Goal: Information Seeking & Learning: Learn about a topic

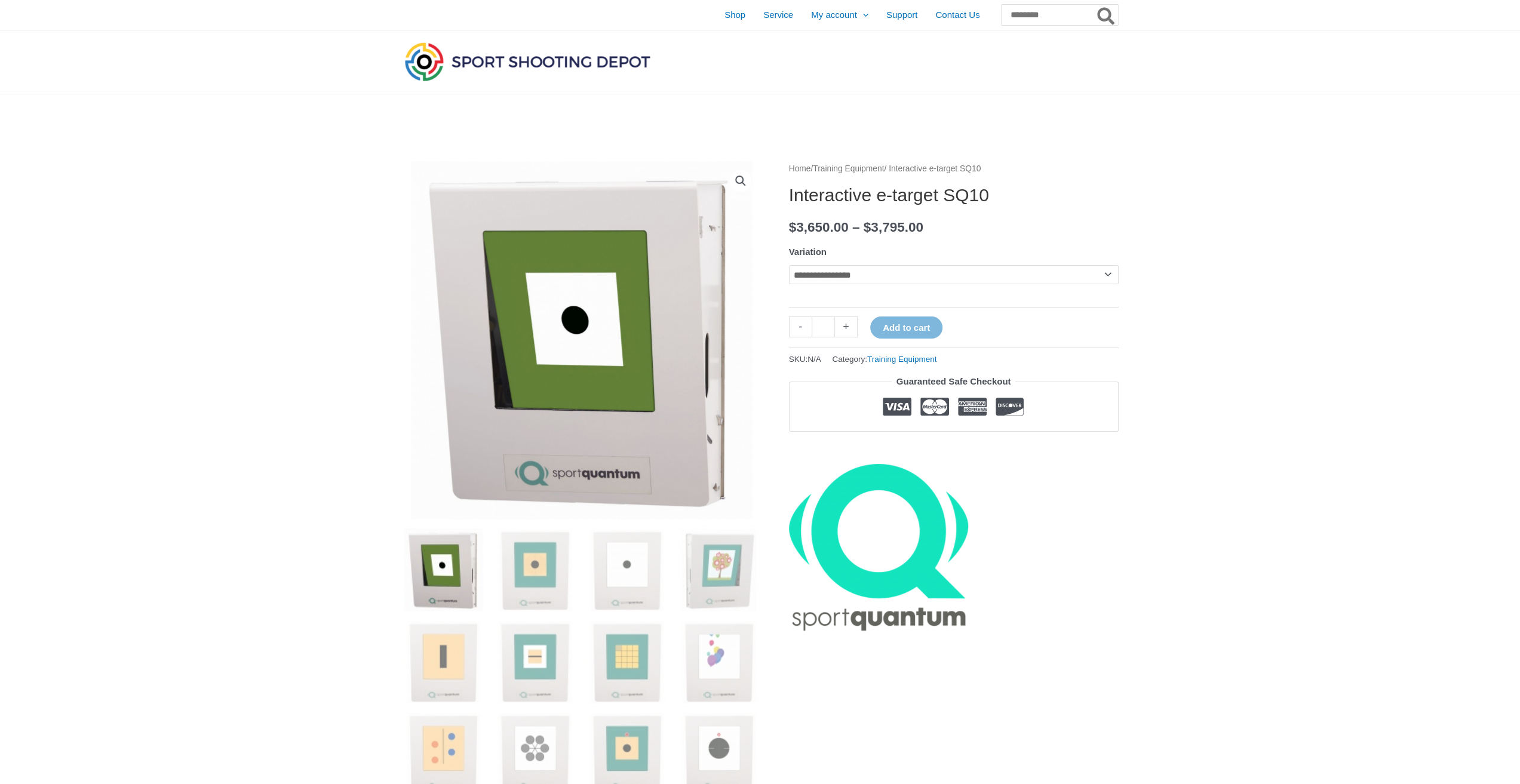
click at [895, 272] on select "**********" at bounding box center [954, 275] width 330 height 19
select select "******"
click at [789, 265] on select "**********" at bounding box center [954, 275] width 330 height 19
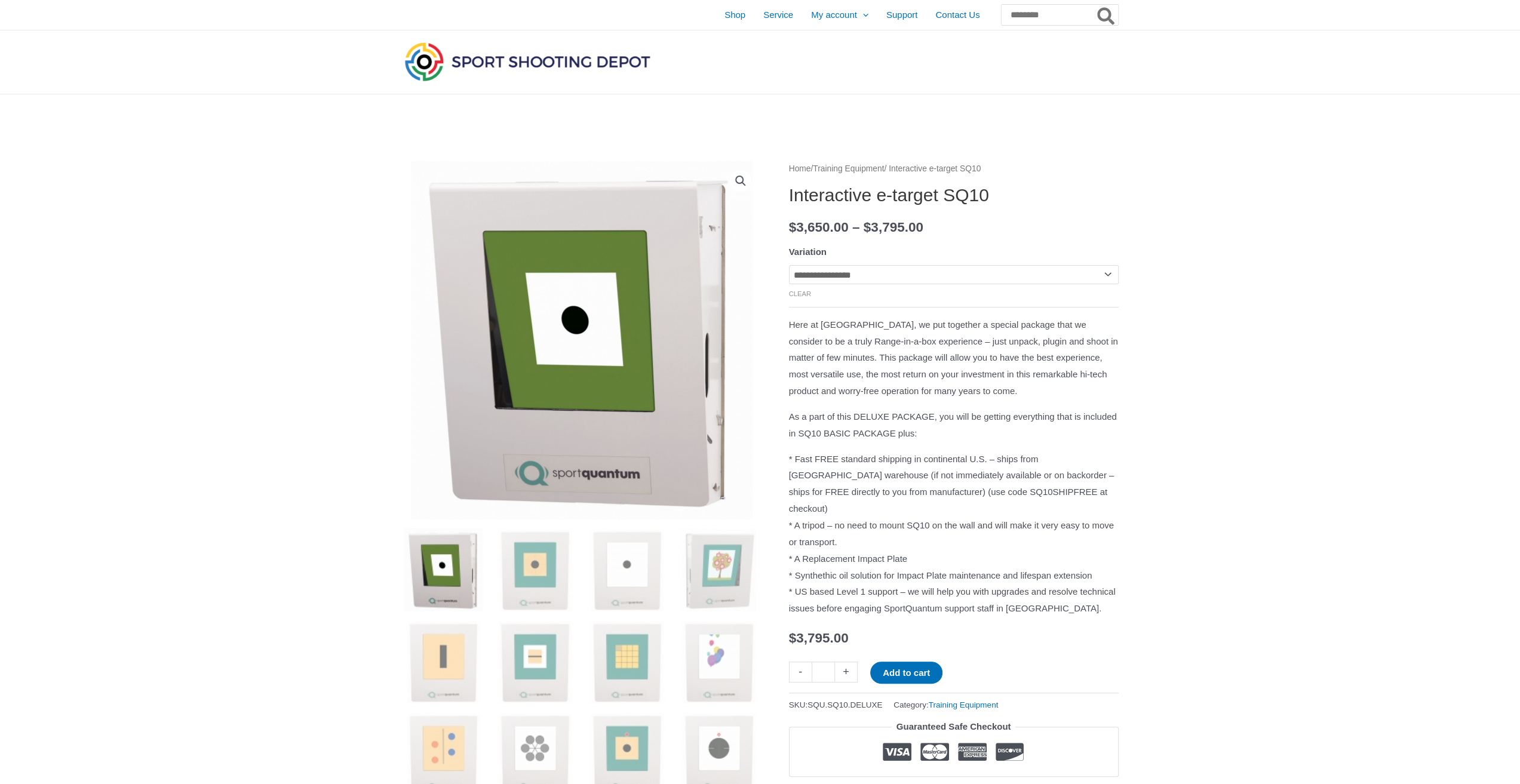
drag, startPoint x: 1297, startPoint y: 269, endPoint x: 1291, endPoint y: 276, distance: 9.2
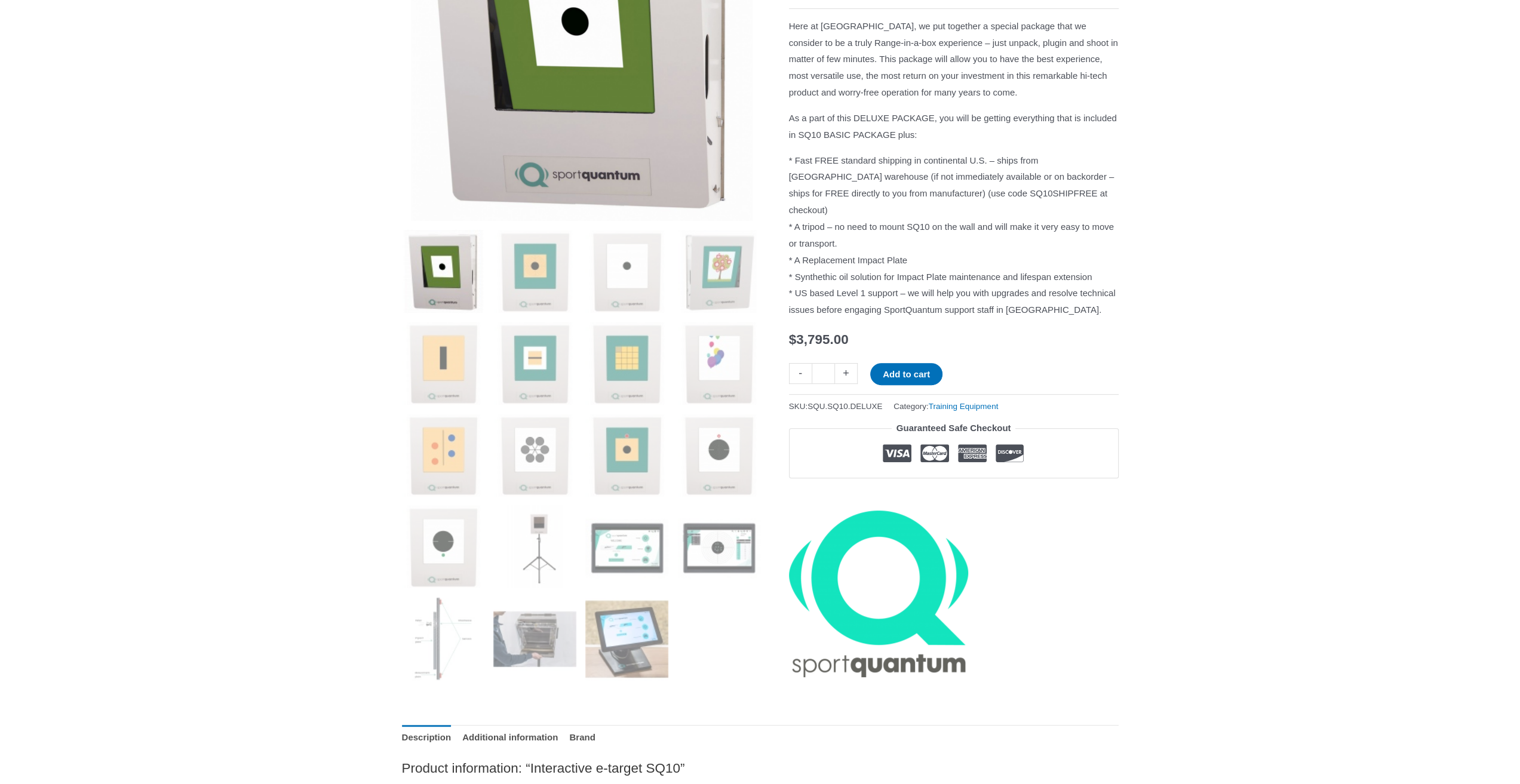
scroll to position [99, 0]
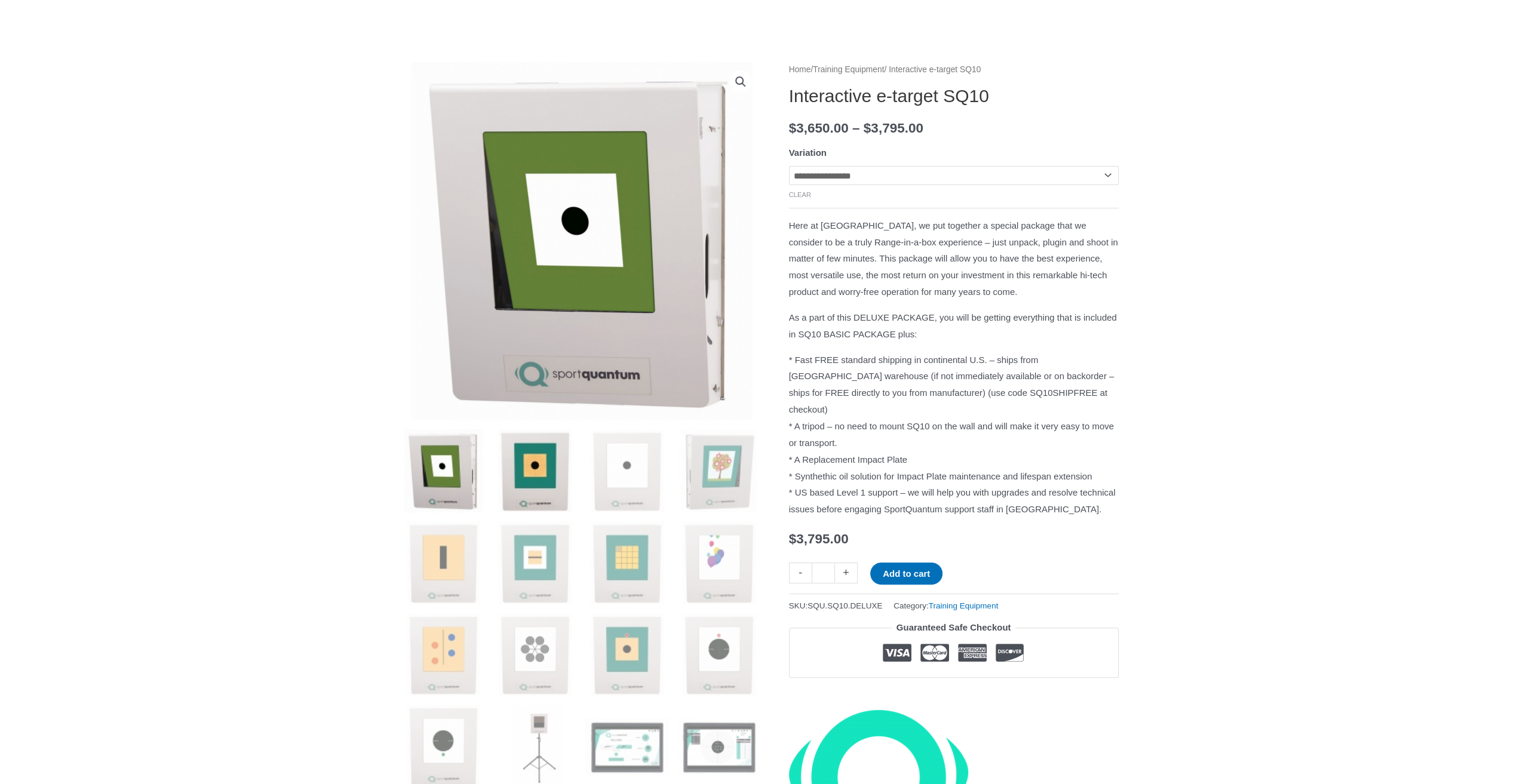
click at [535, 473] on img at bounding box center [535, 471] width 83 height 83
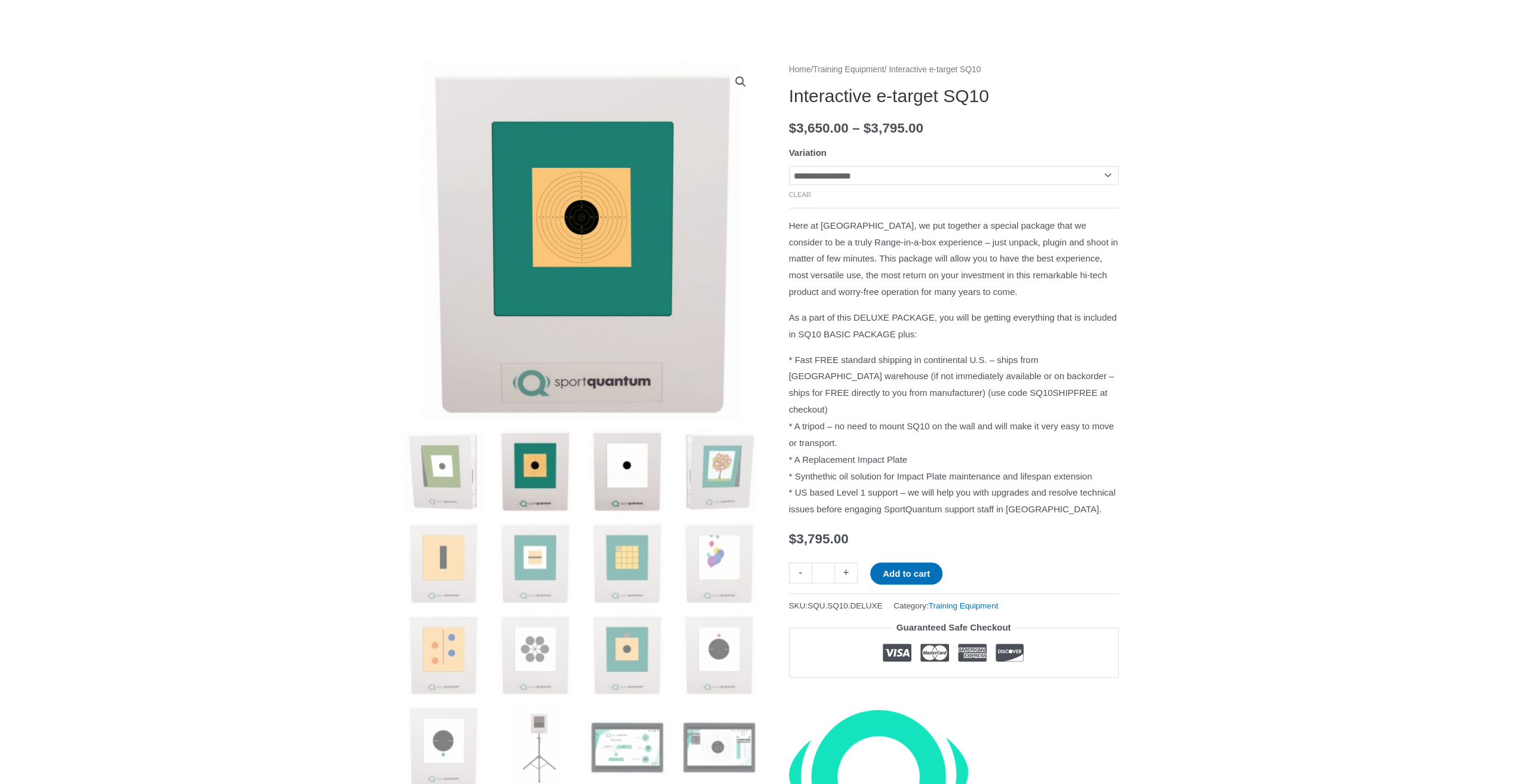
click at [627, 451] on img at bounding box center [627, 471] width 83 height 83
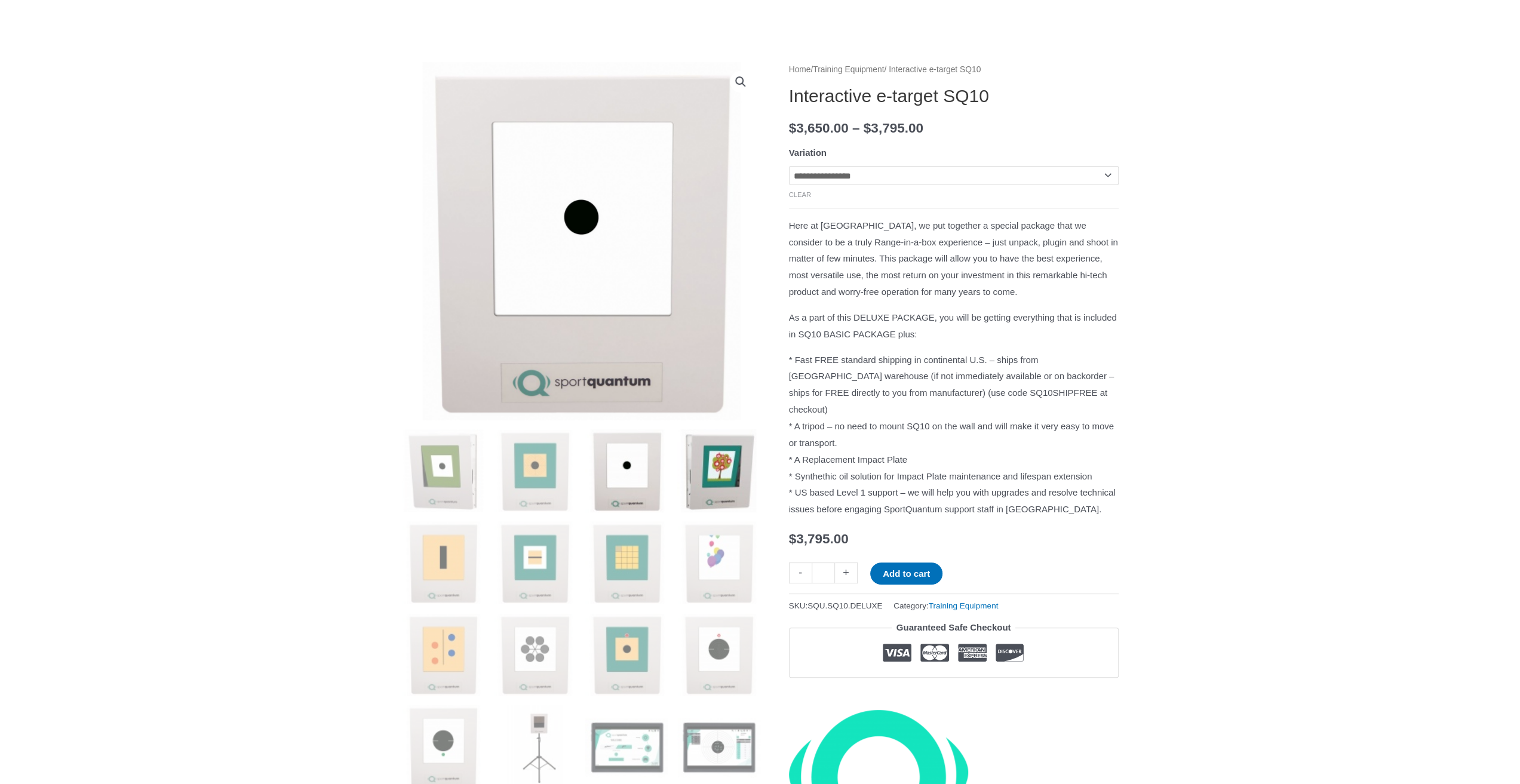
click at [709, 459] on img at bounding box center [719, 471] width 83 height 83
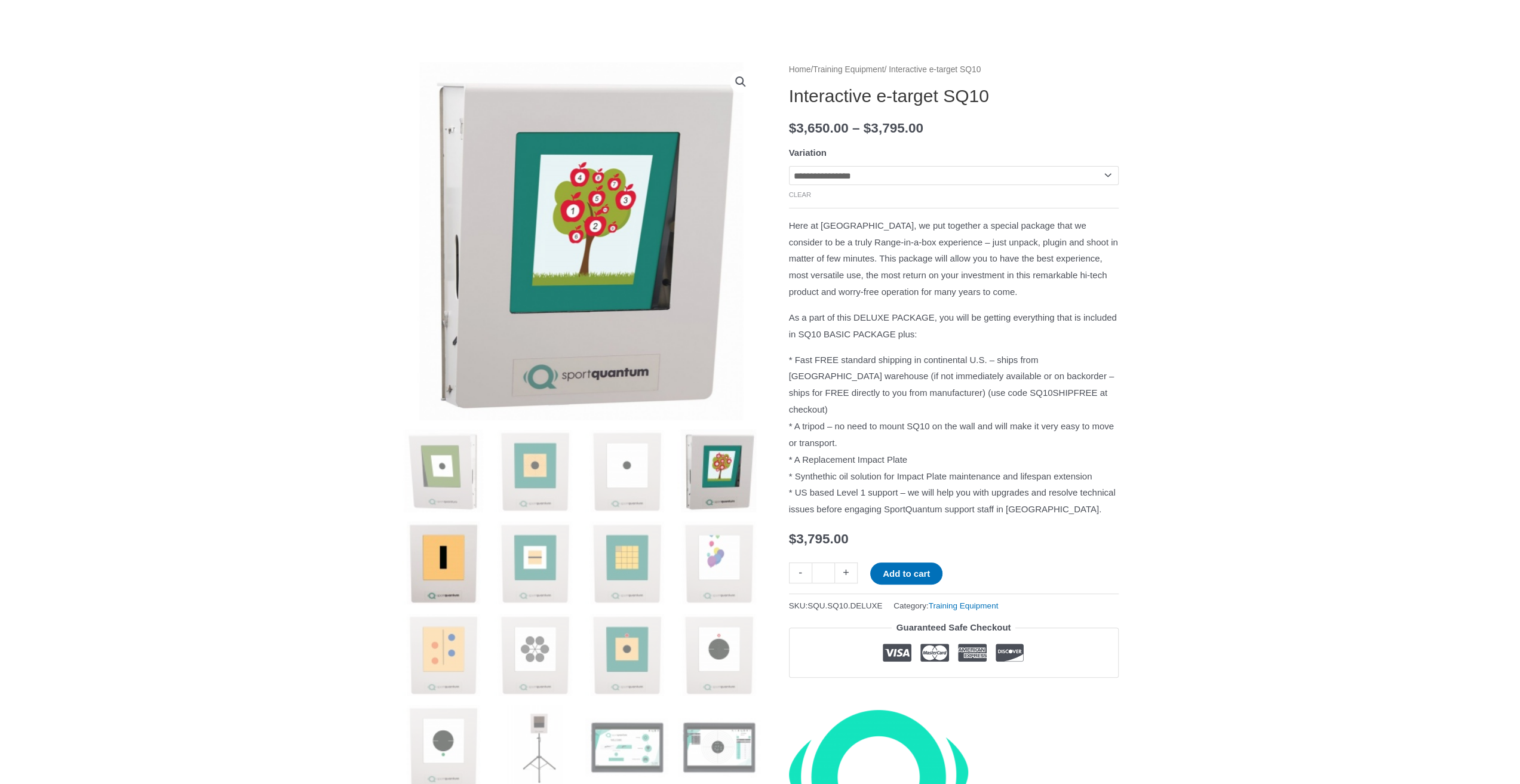
click at [443, 545] on img at bounding box center [443, 563] width 83 height 83
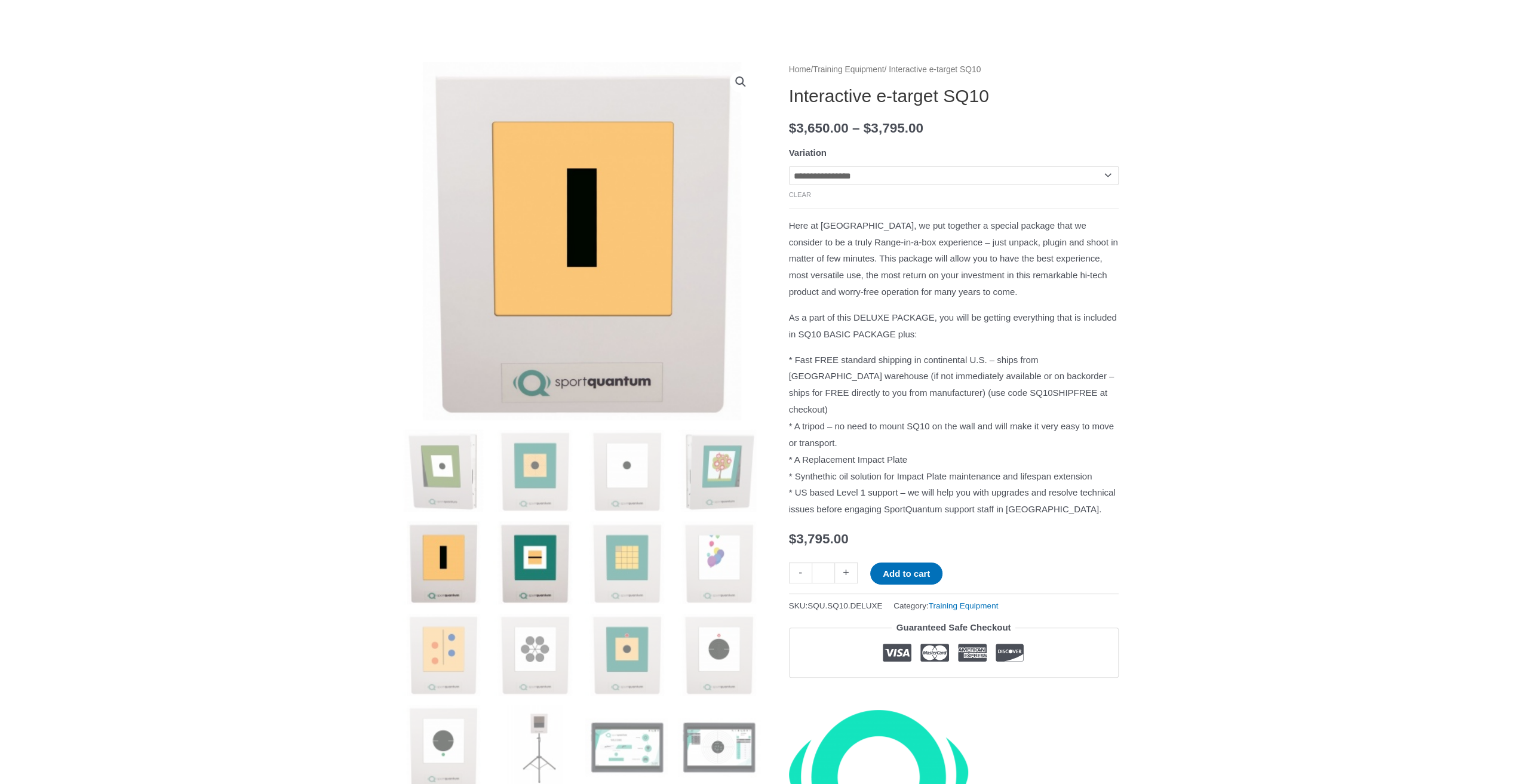
click at [522, 553] on img at bounding box center [535, 563] width 83 height 83
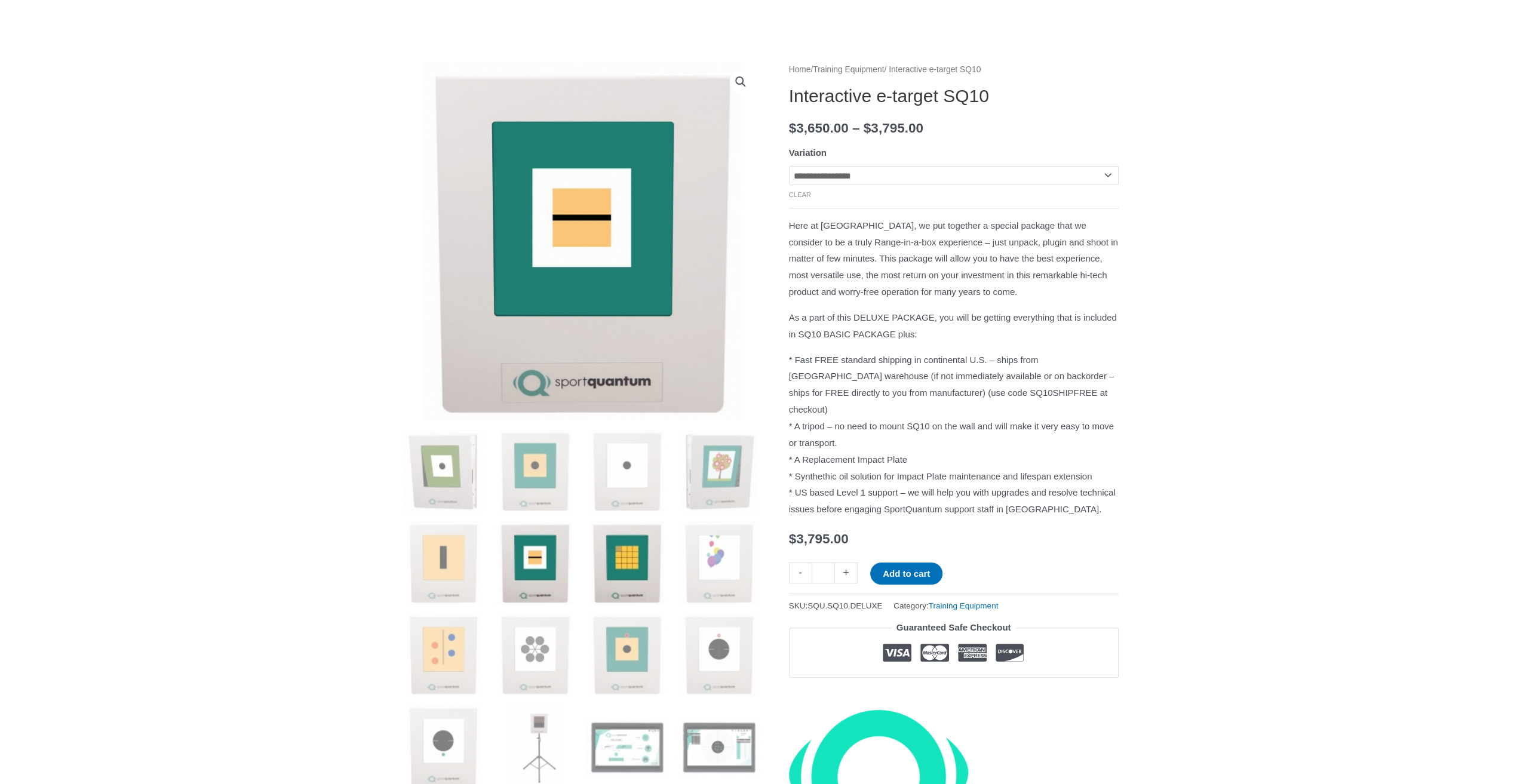
click at [632, 553] on img at bounding box center [627, 563] width 83 height 83
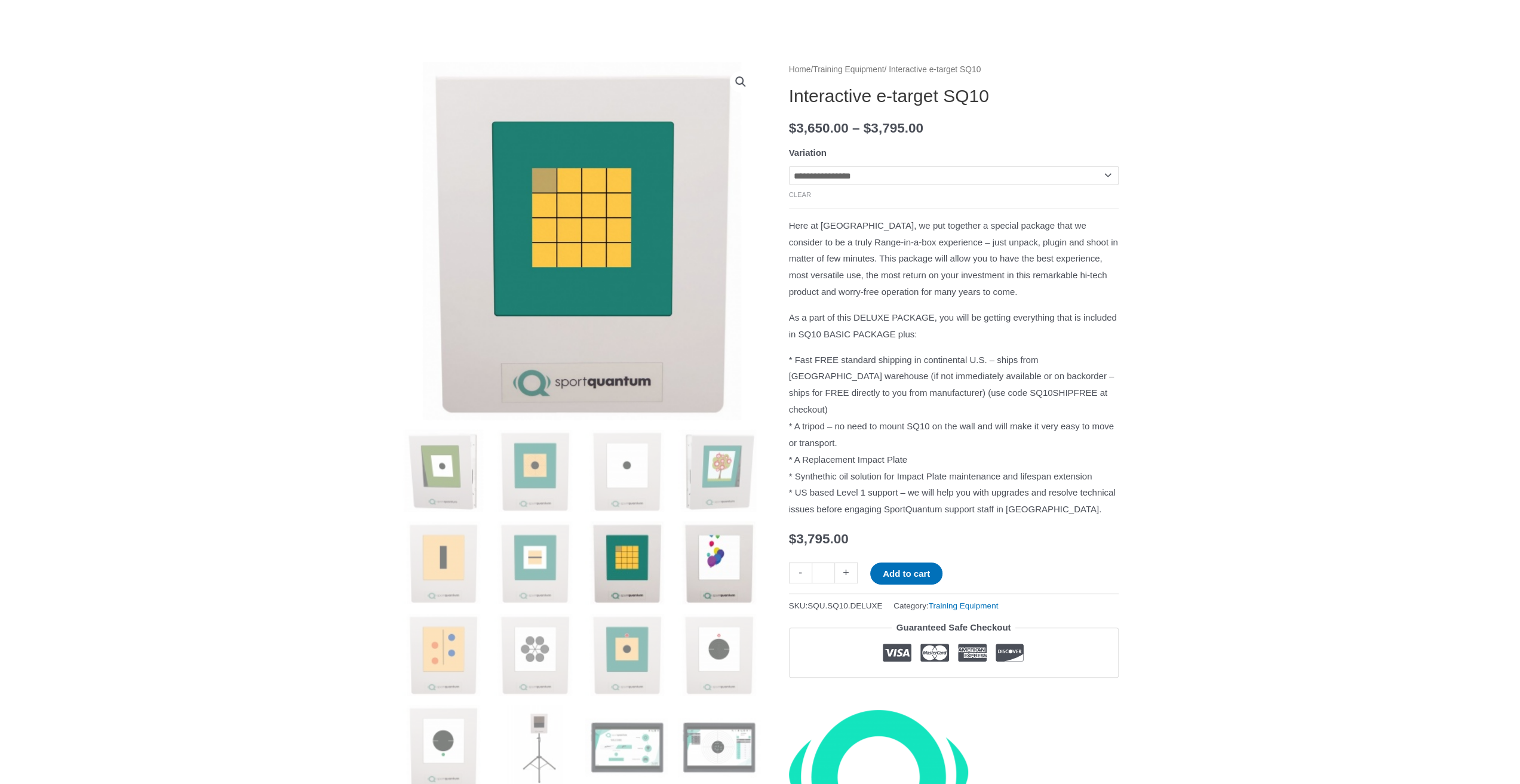
click at [757, 570] on img at bounding box center [719, 563] width 83 height 83
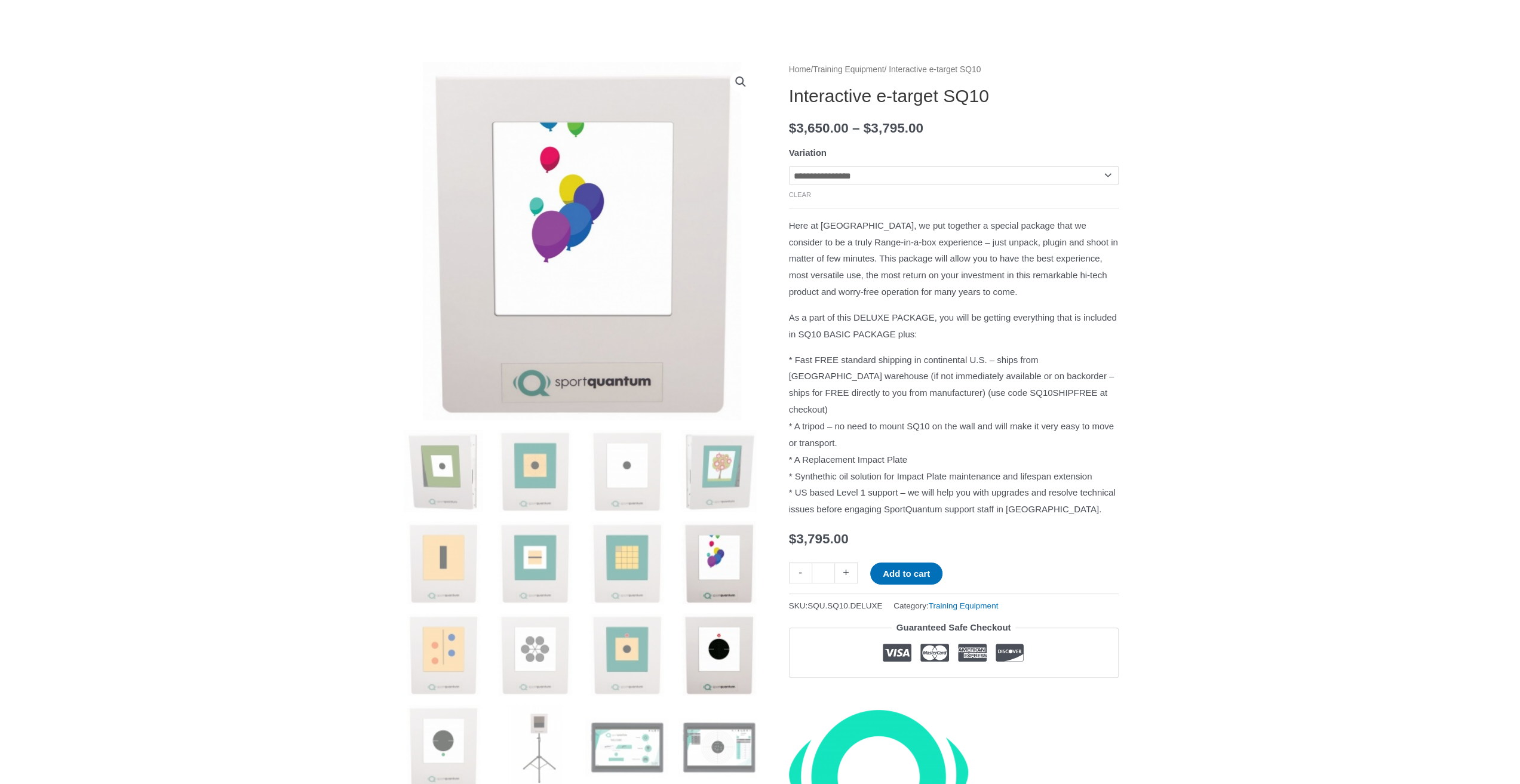
click at [710, 618] on img at bounding box center [719, 655] width 83 height 83
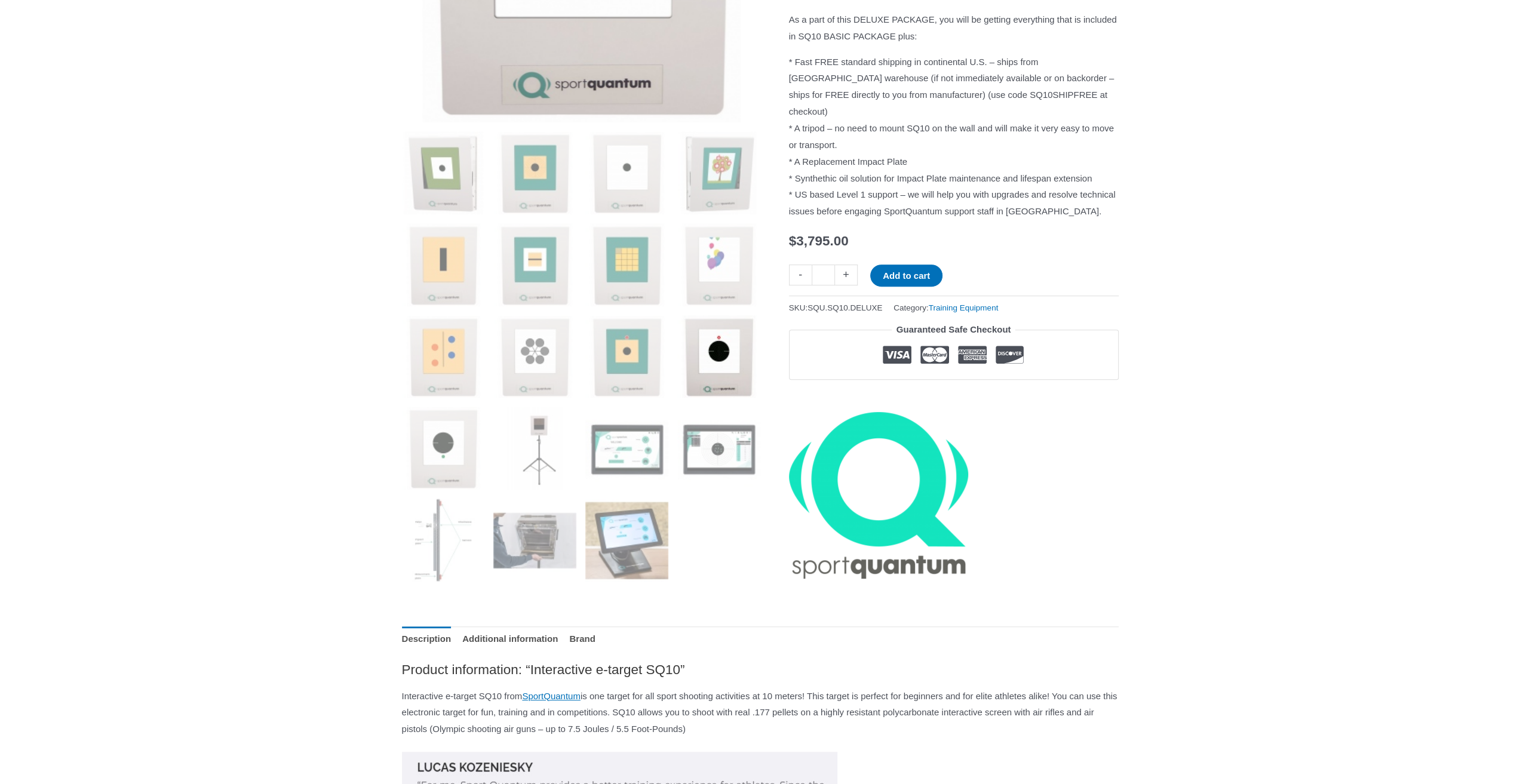
scroll to position [497, 0]
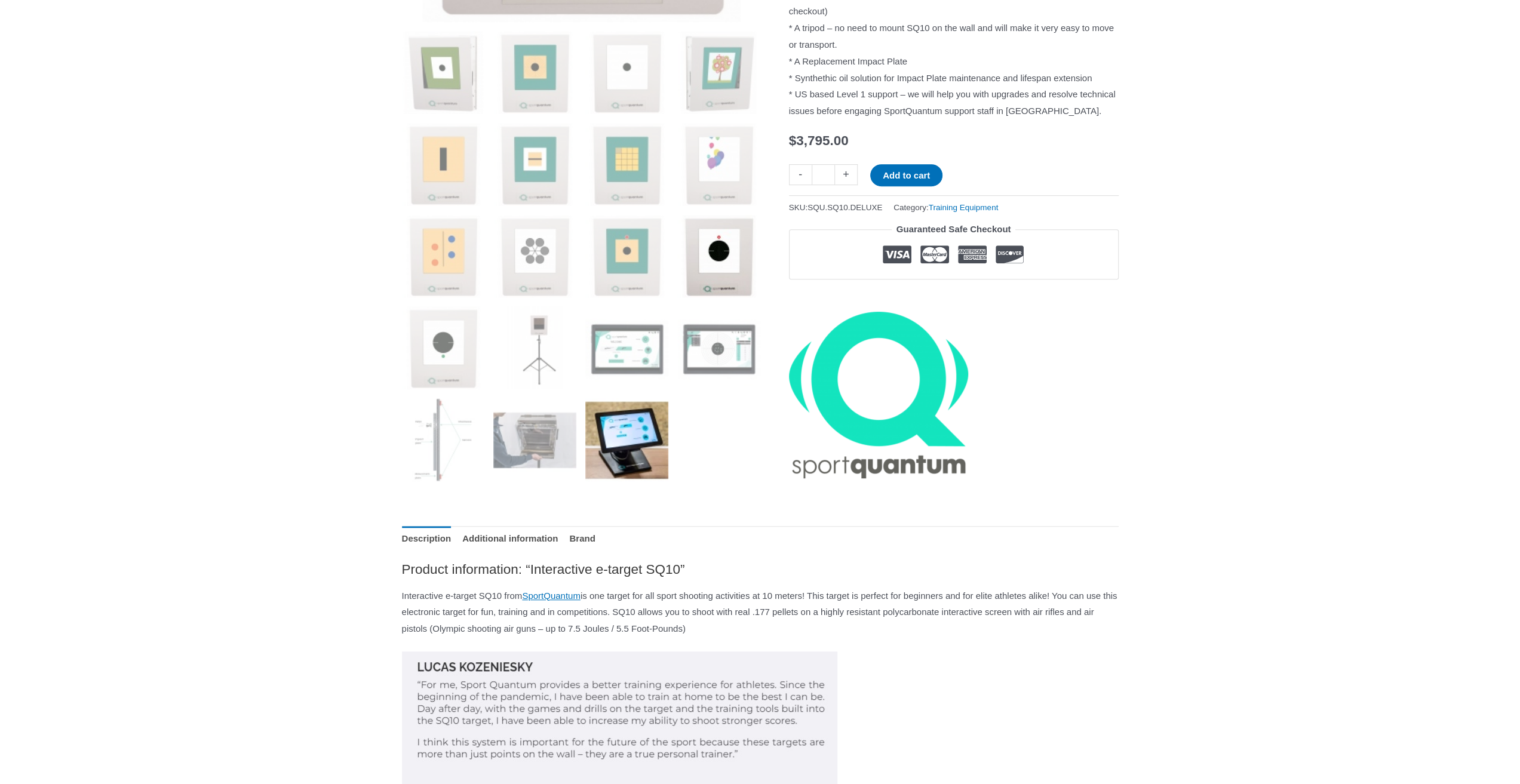
drag, startPoint x: 601, startPoint y: 447, endPoint x: 614, endPoint y: 446, distance: 13.0
click at [604, 447] on img at bounding box center [627, 440] width 83 height 83
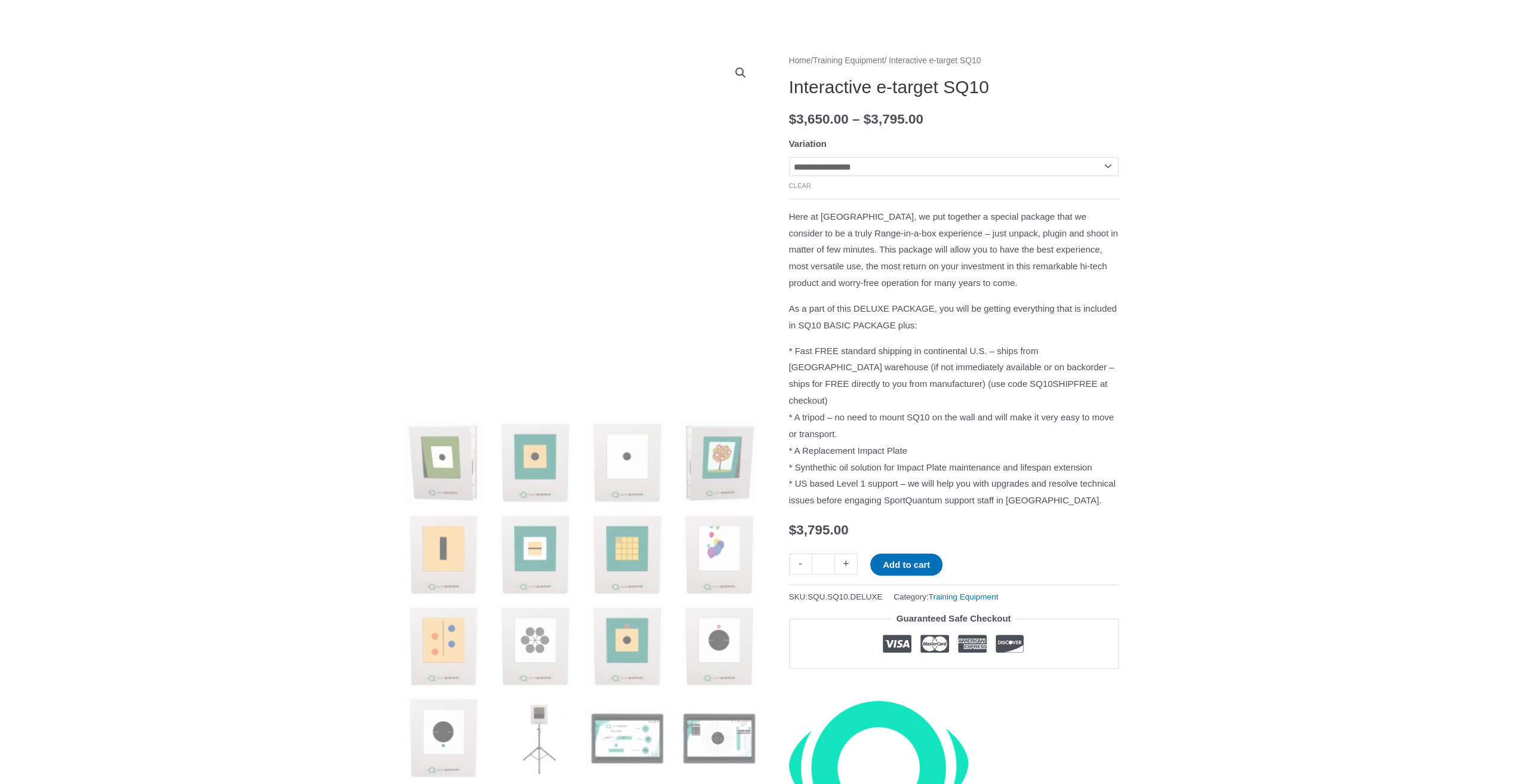
scroll to position [99, 0]
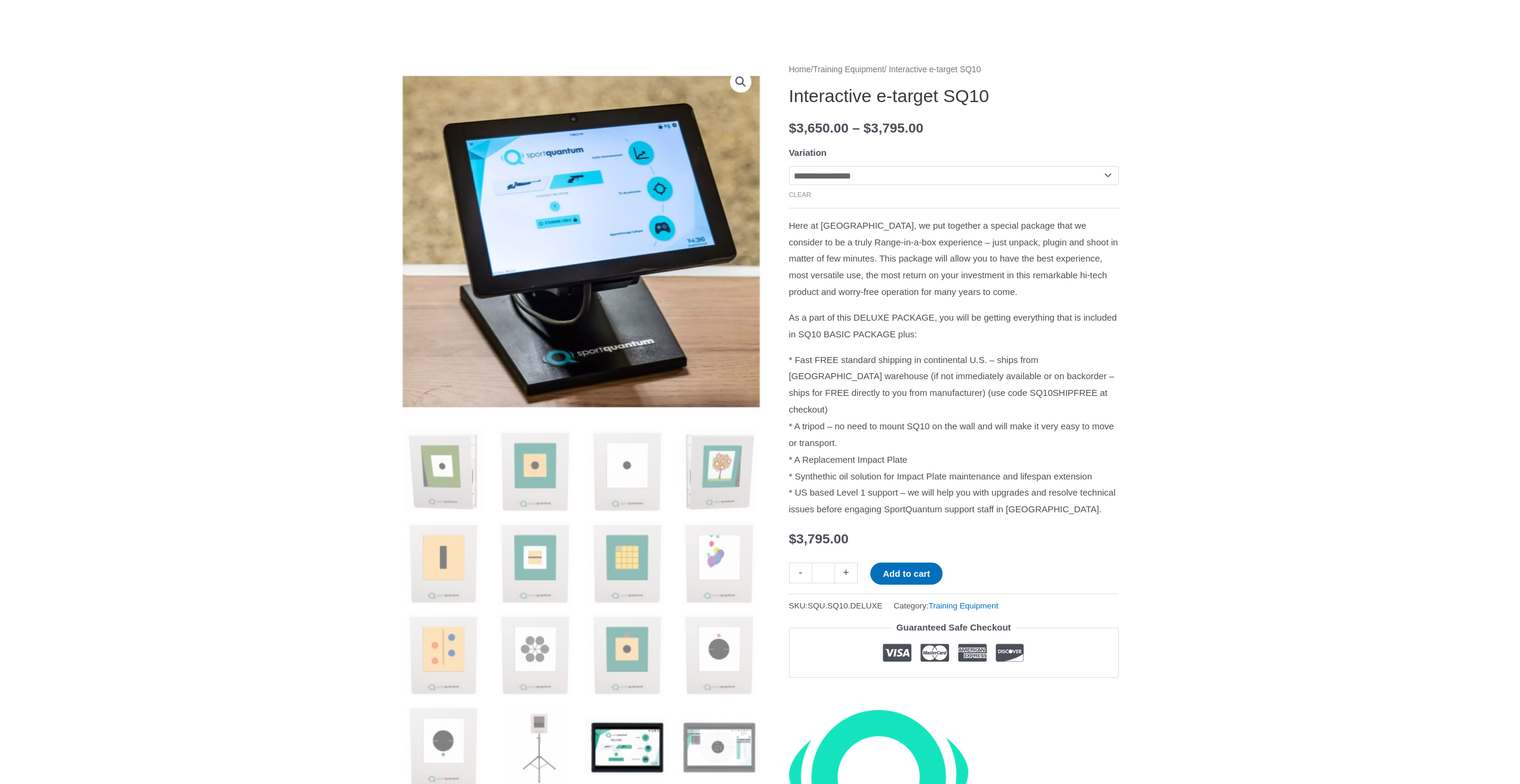
click at [629, 750] on img at bounding box center [627, 747] width 83 height 83
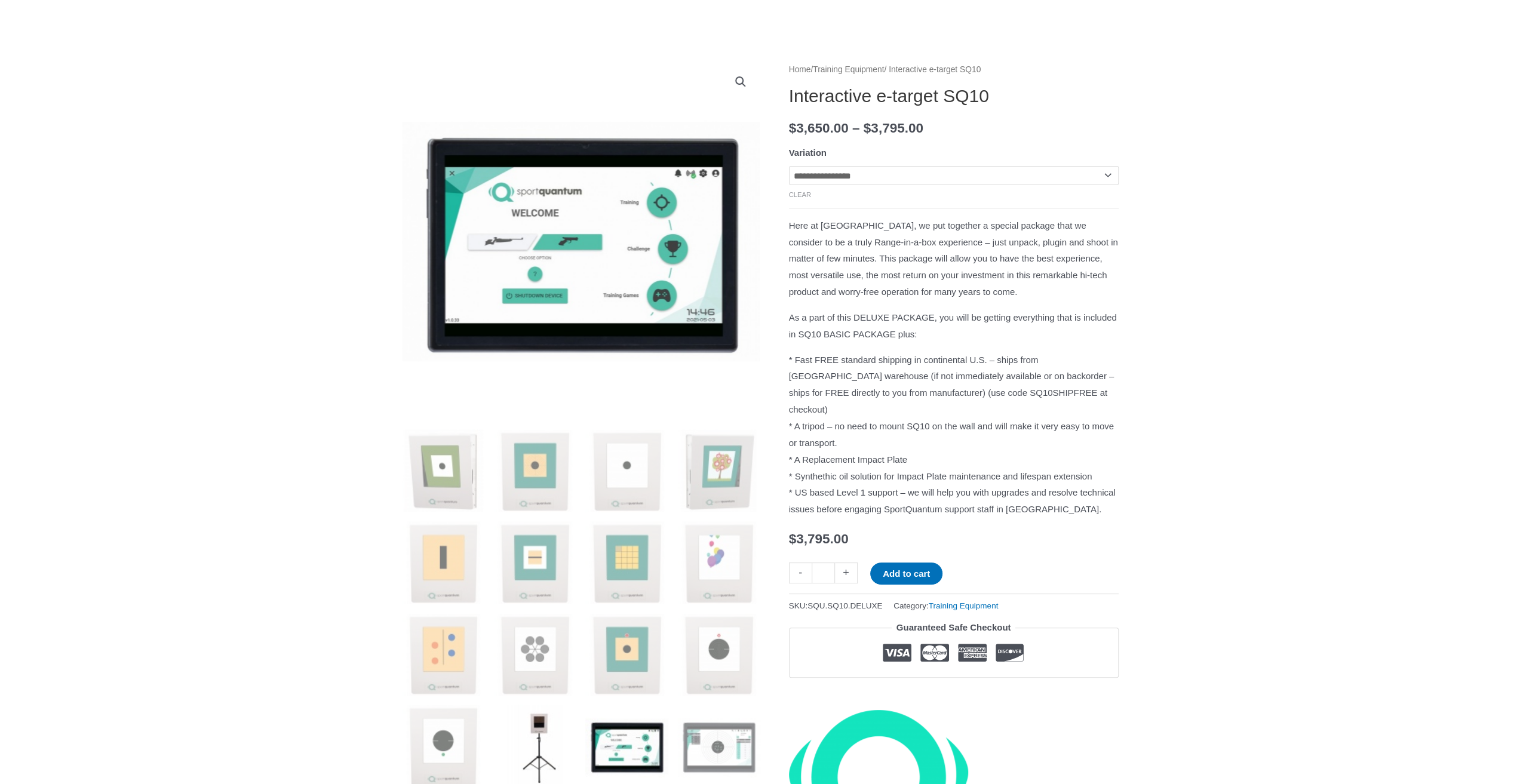
click at [563, 732] on img at bounding box center [535, 747] width 83 height 83
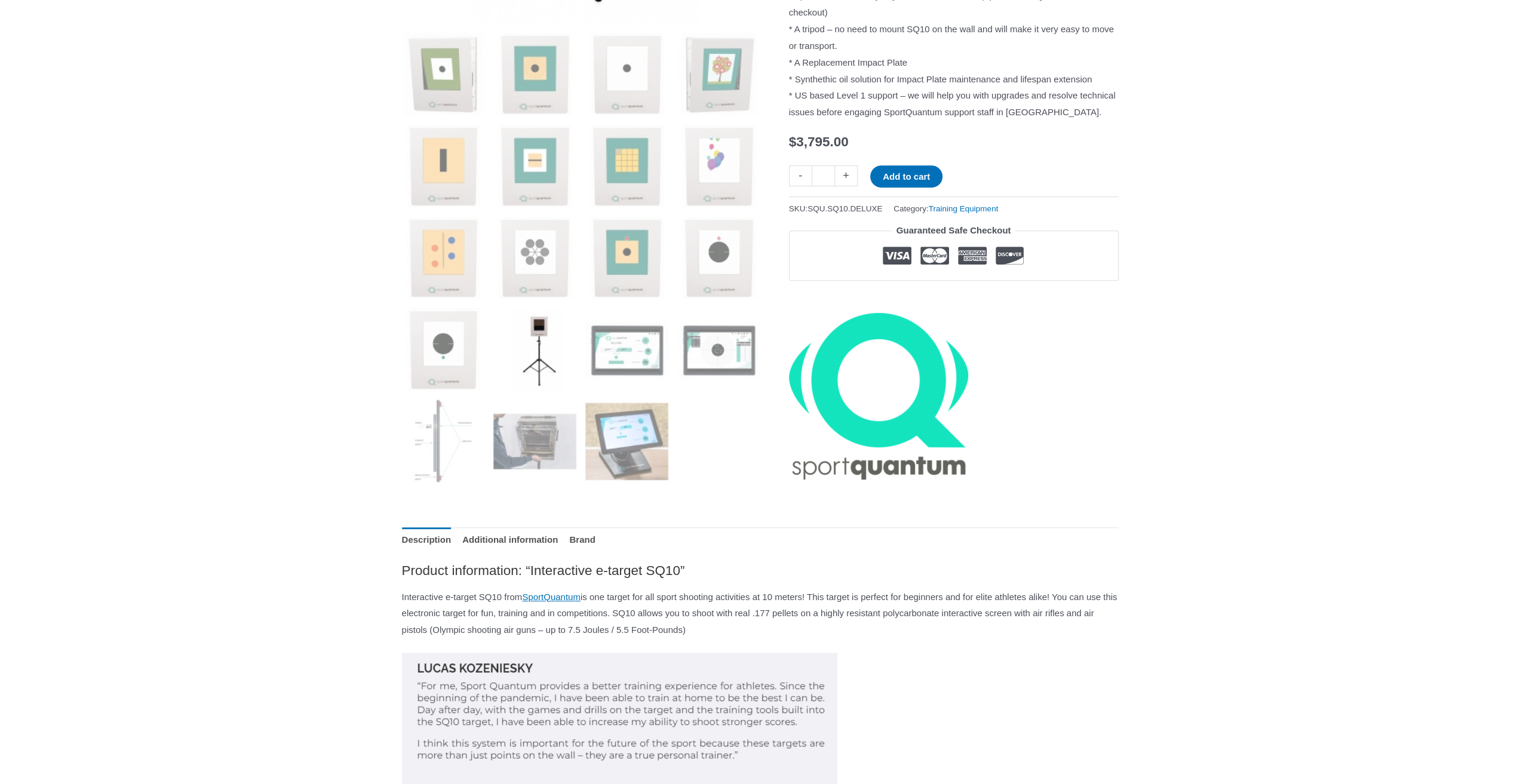
scroll to position [497, 0]
click at [550, 351] on img at bounding box center [535, 348] width 83 height 83
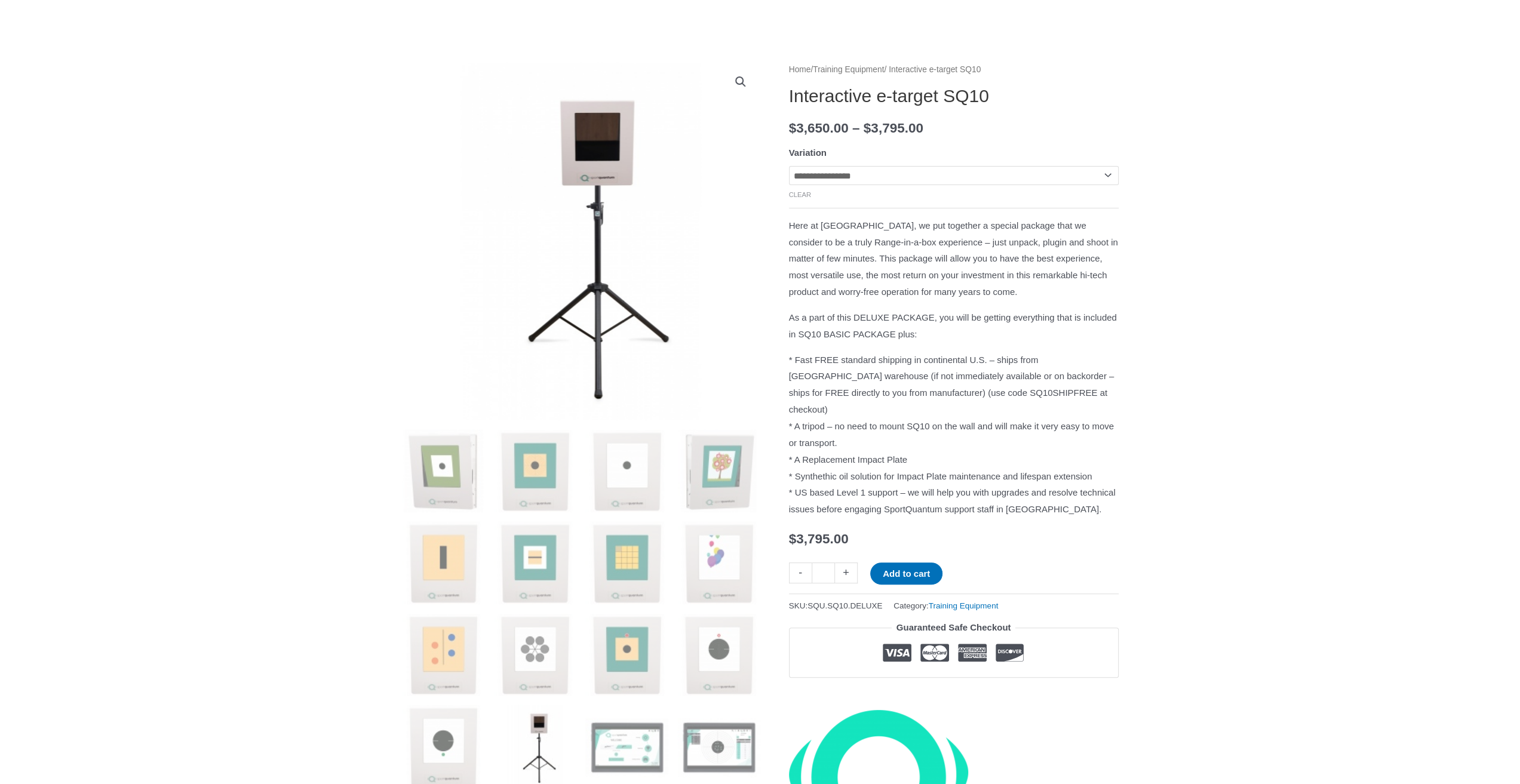
scroll to position [298, 0]
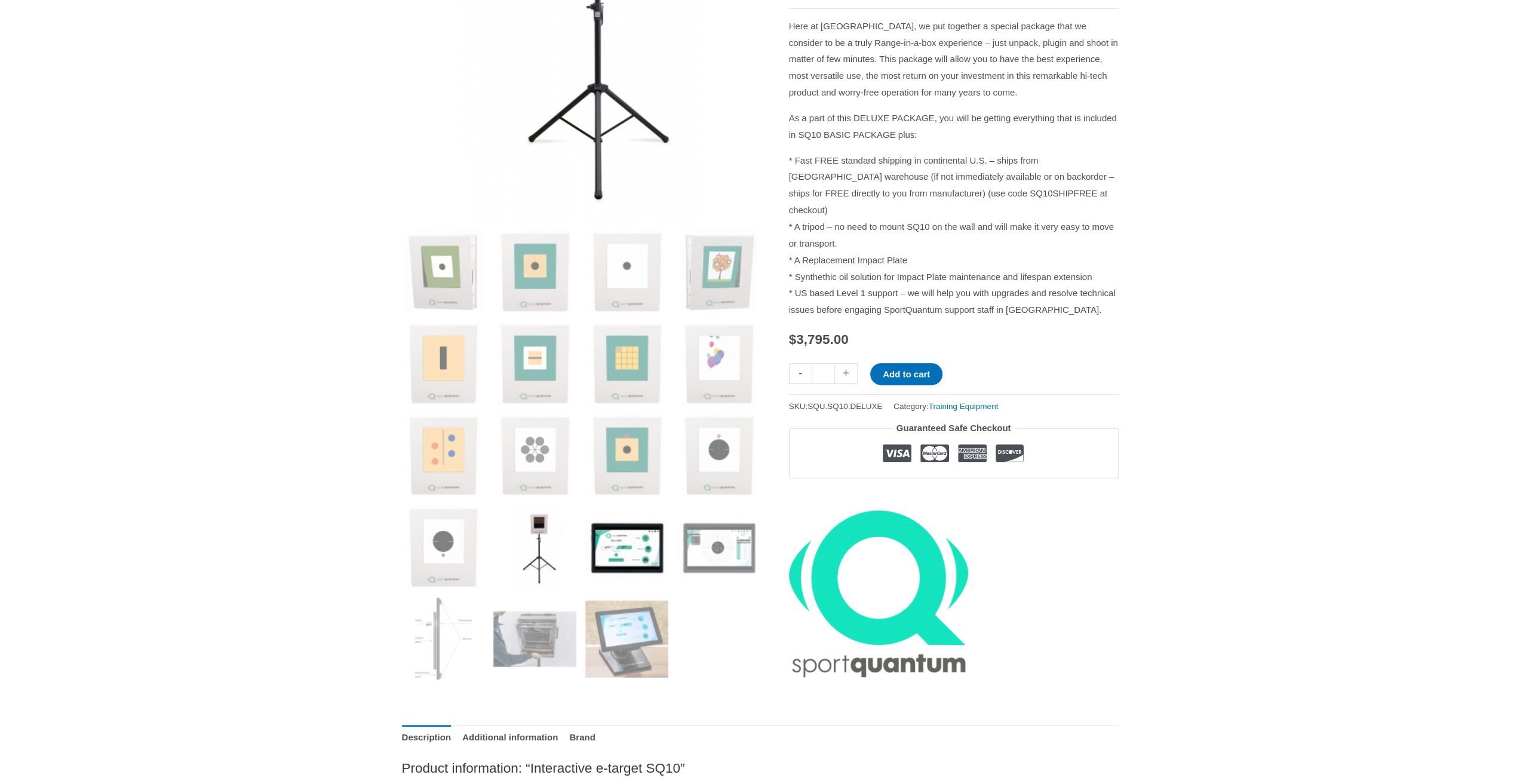
click at [617, 549] on img at bounding box center [627, 547] width 83 height 83
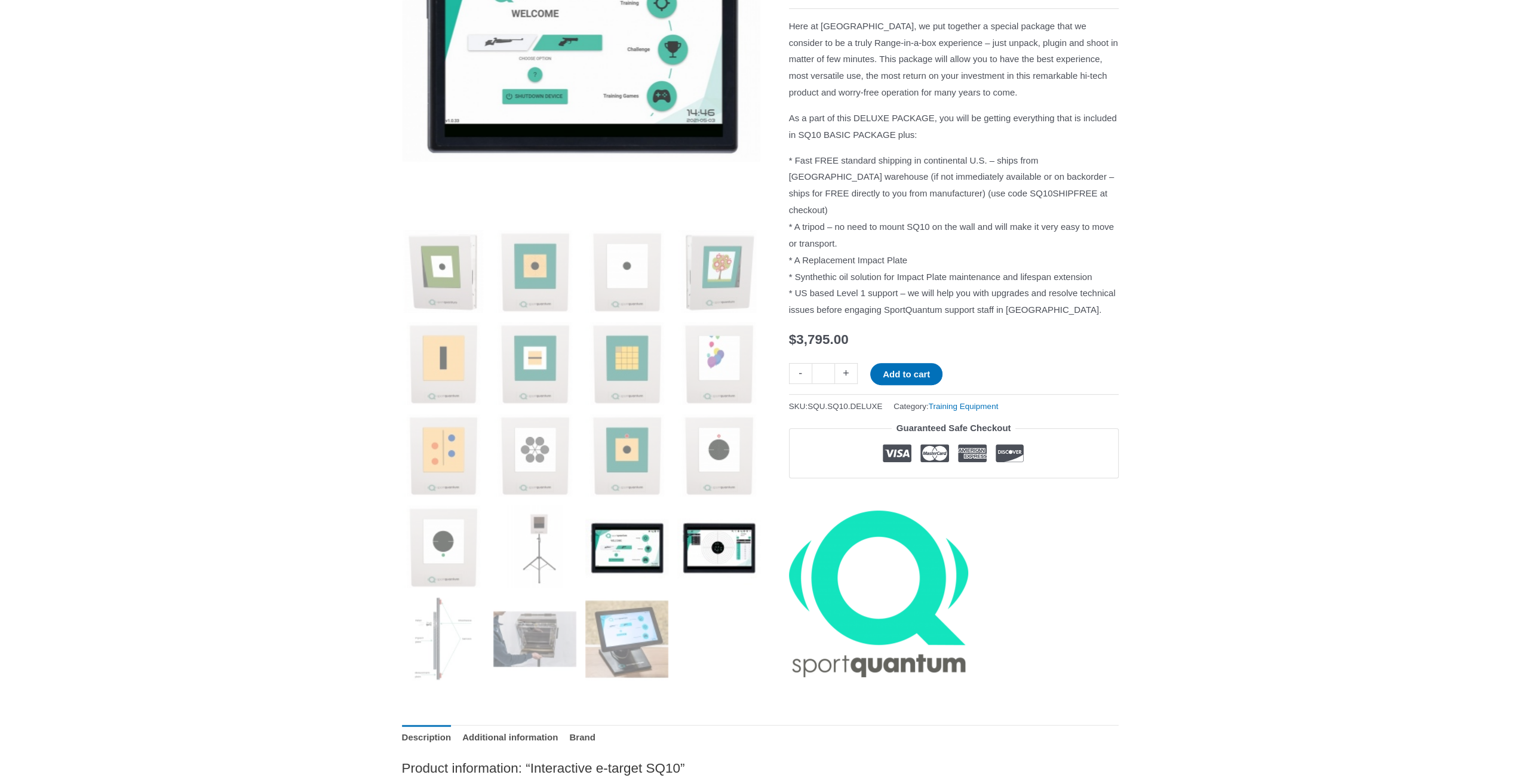
click at [727, 550] on img at bounding box center [719, 547] width 83 height 83
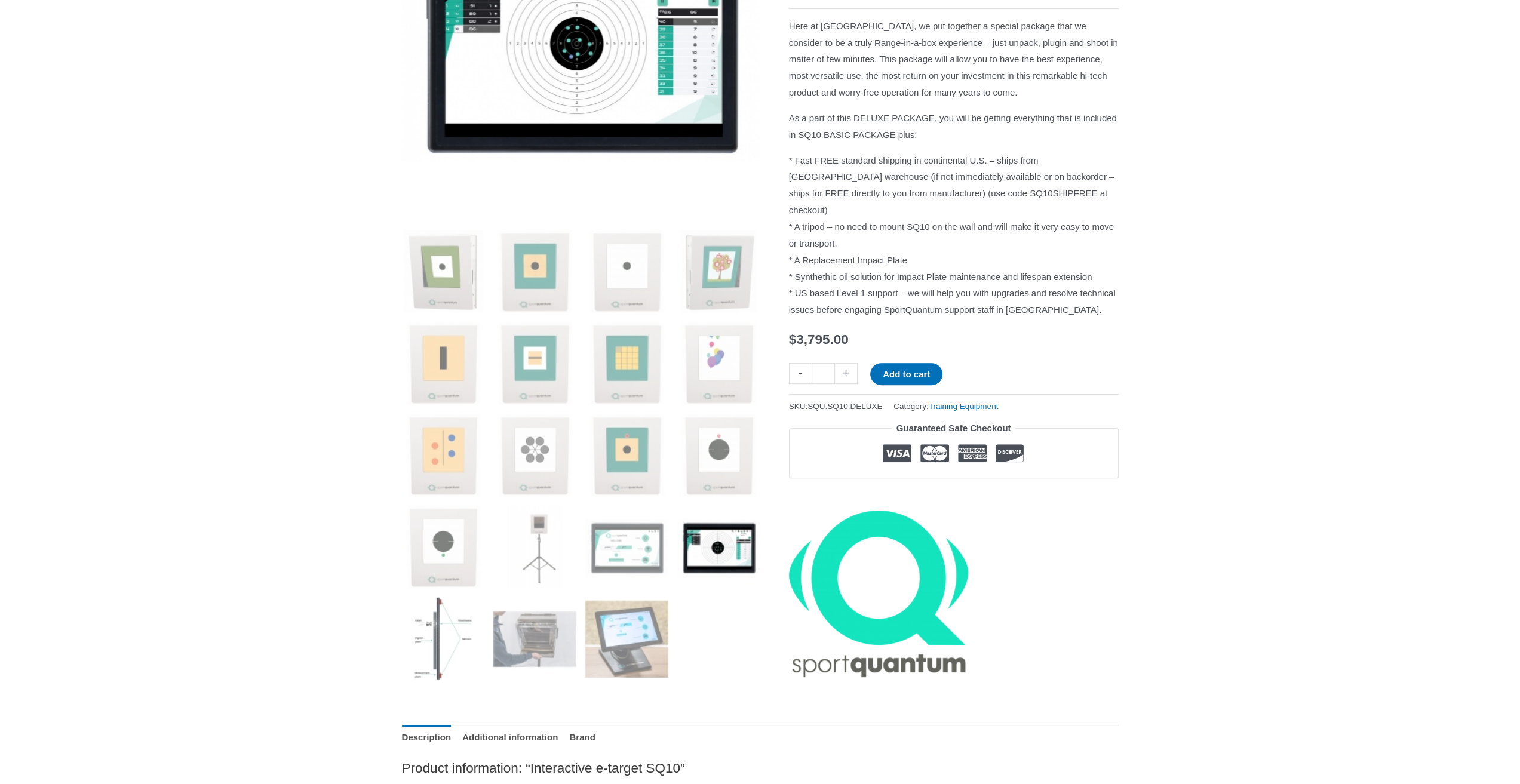
click at [423, 632] on img at bounding box center [443, 639] width 83 height 83
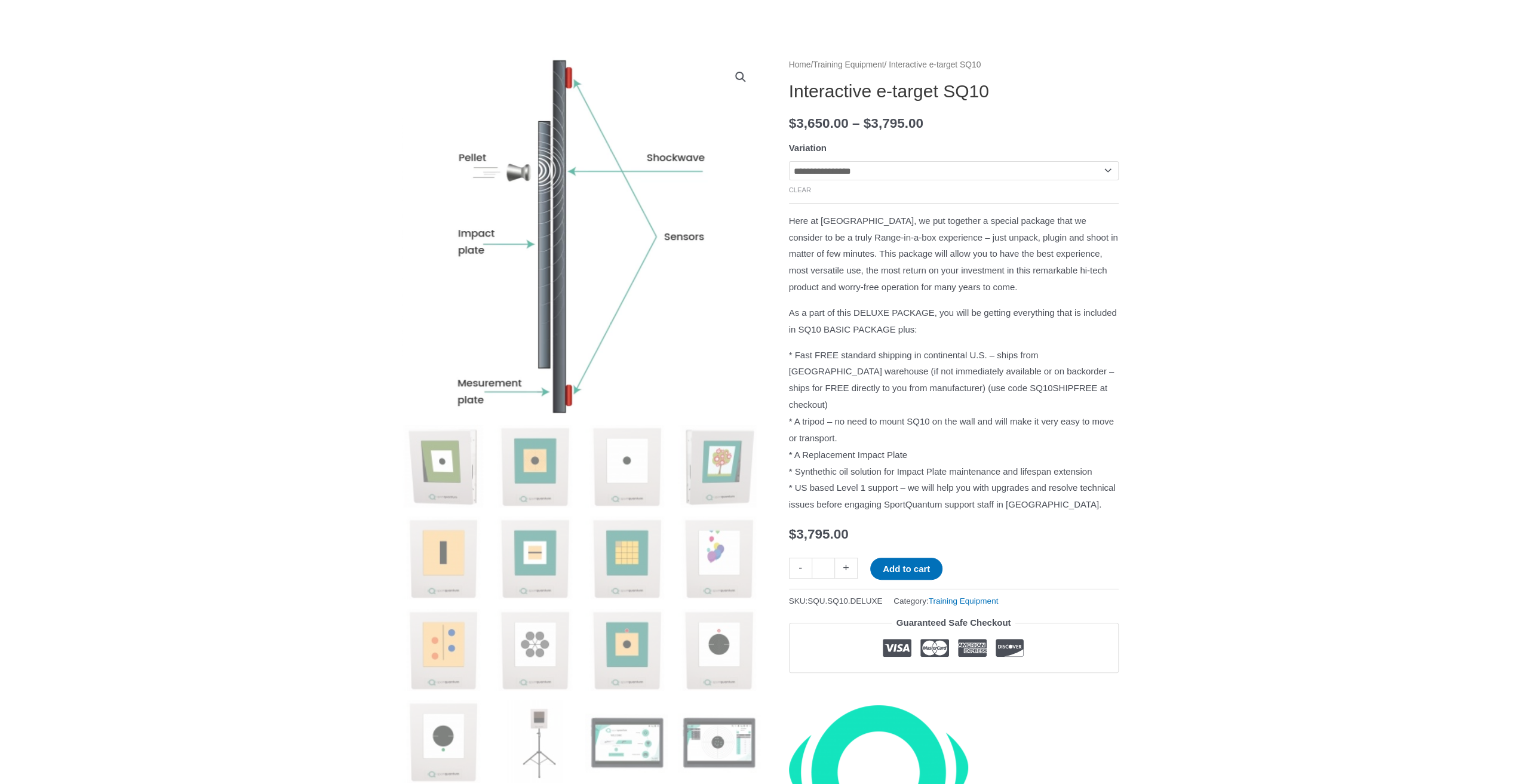
scroll to position [99, 0]
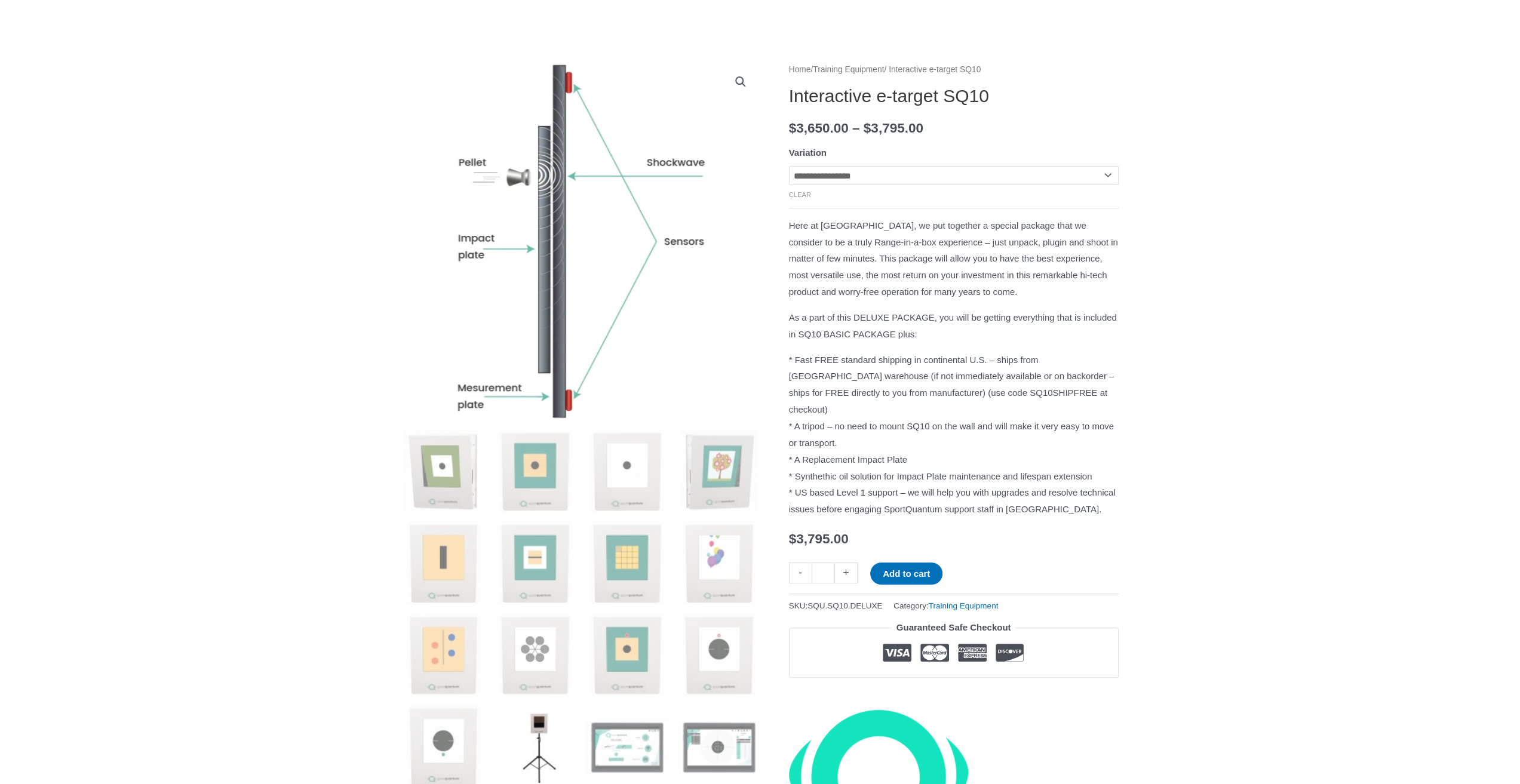
click at [519, 718] on img at bounding box center [535, 747] width 83 height 83
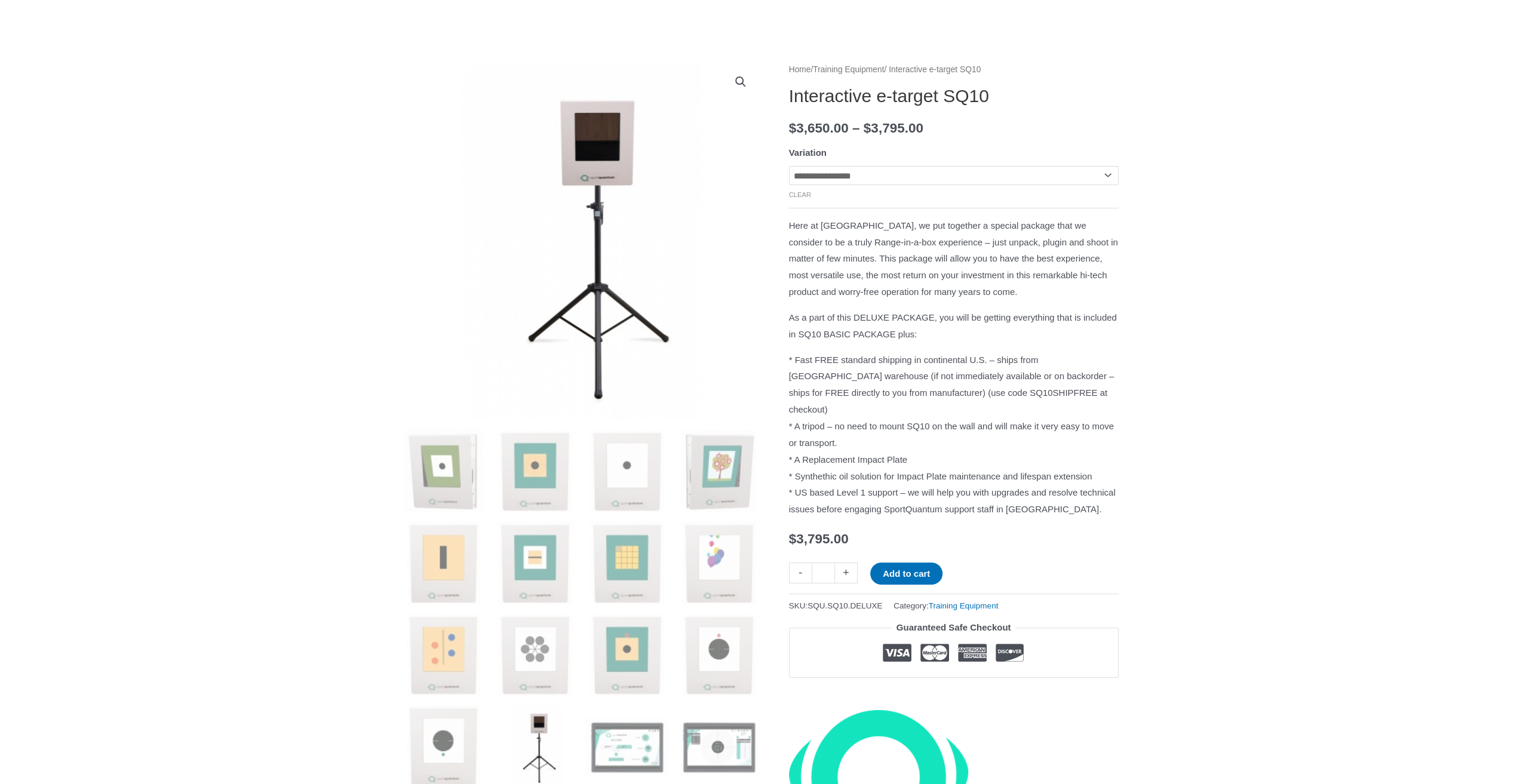
drag, startPoint x: 179, startPoint y: 270, endPoint x: 201, endPoint y: 327, distance: 61.1
drag, startPoint x: 193, startPoint y: 341, endPoint x: 200, endPoint y: 280, distance: 61.4
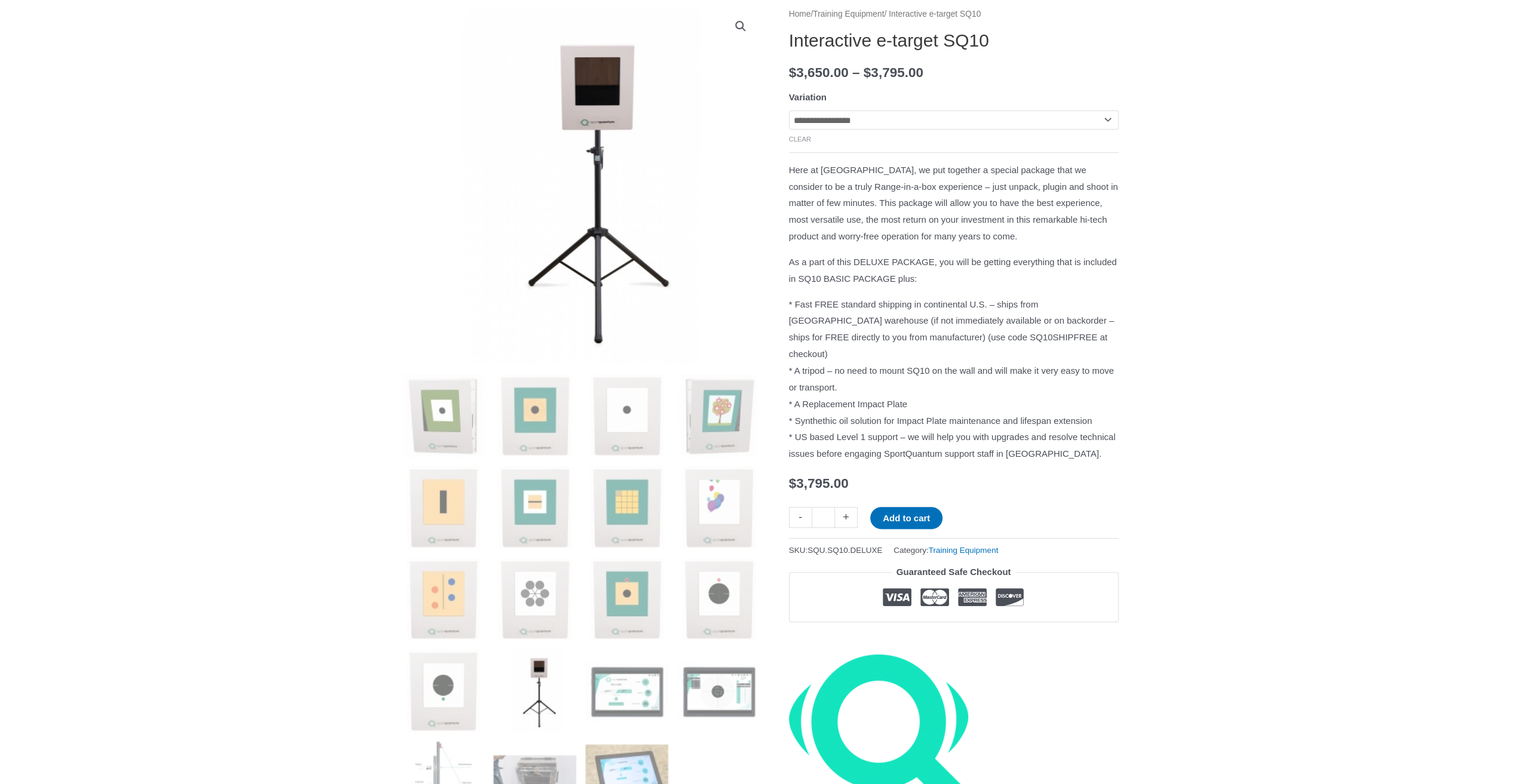
scroll to position [298, 0]
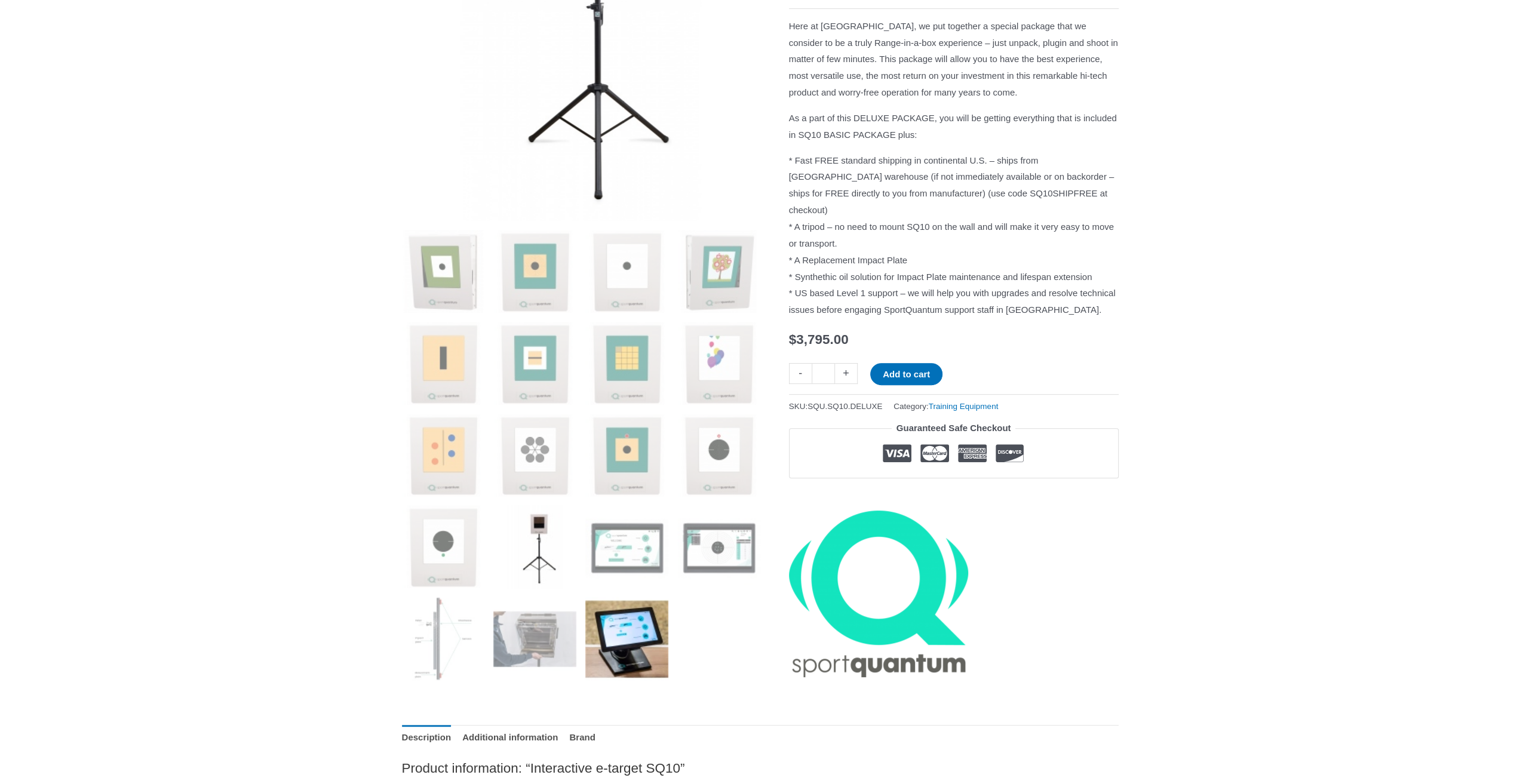
click at [640, 663] on img at bounding box center [627, 639] width 83 height 83
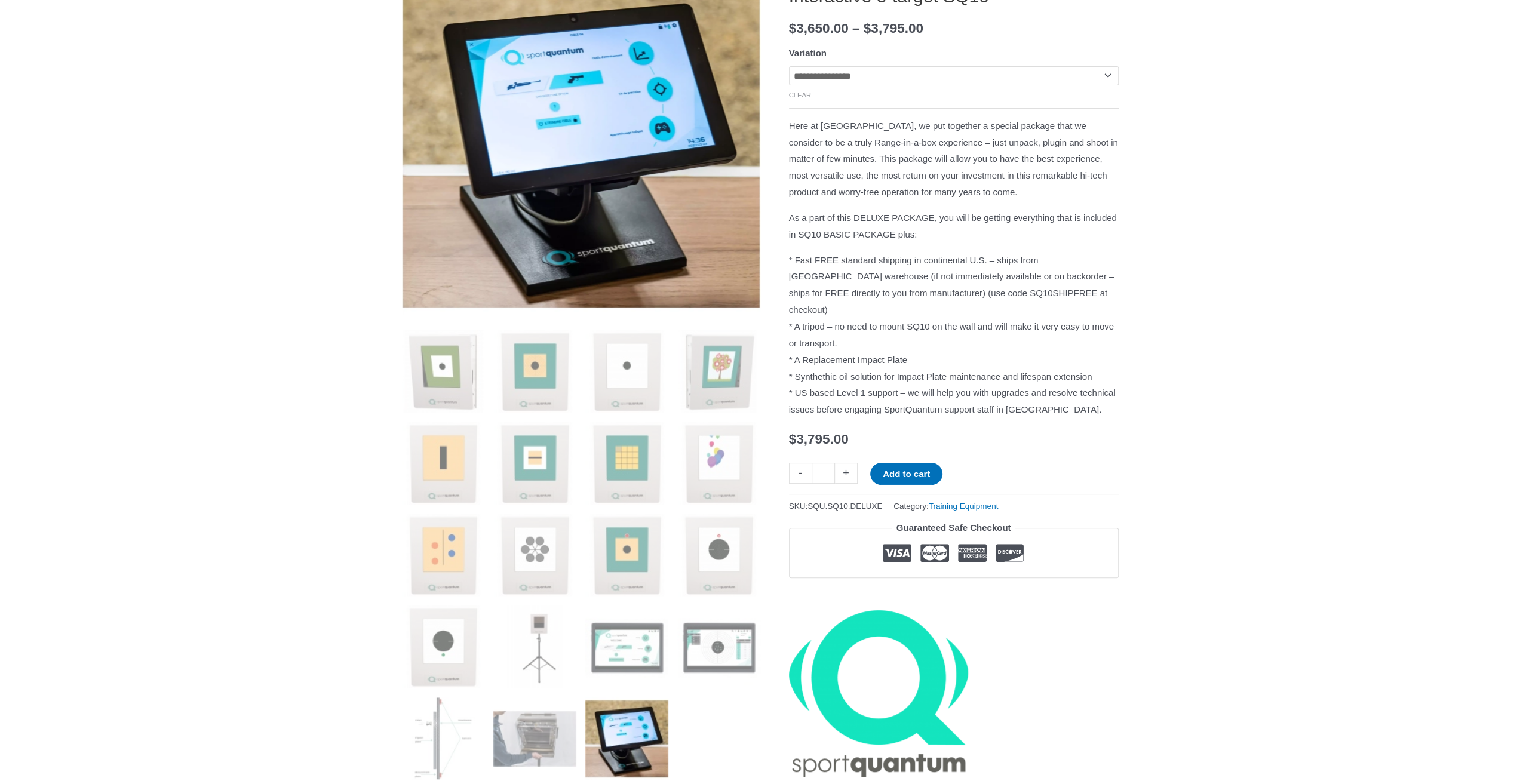
drag, startPoint x: 1307, startPoint y: 305, endPoint x: 1304, endPoint y: 312, distance: 7.6
drag, startPoint x: 1299, startPoint y: 326, endPoint x: 1296, endPoint y: 243, distance: 83.1
click at [722, 636] on img at bounding box center [719, 647] width 83 height 83
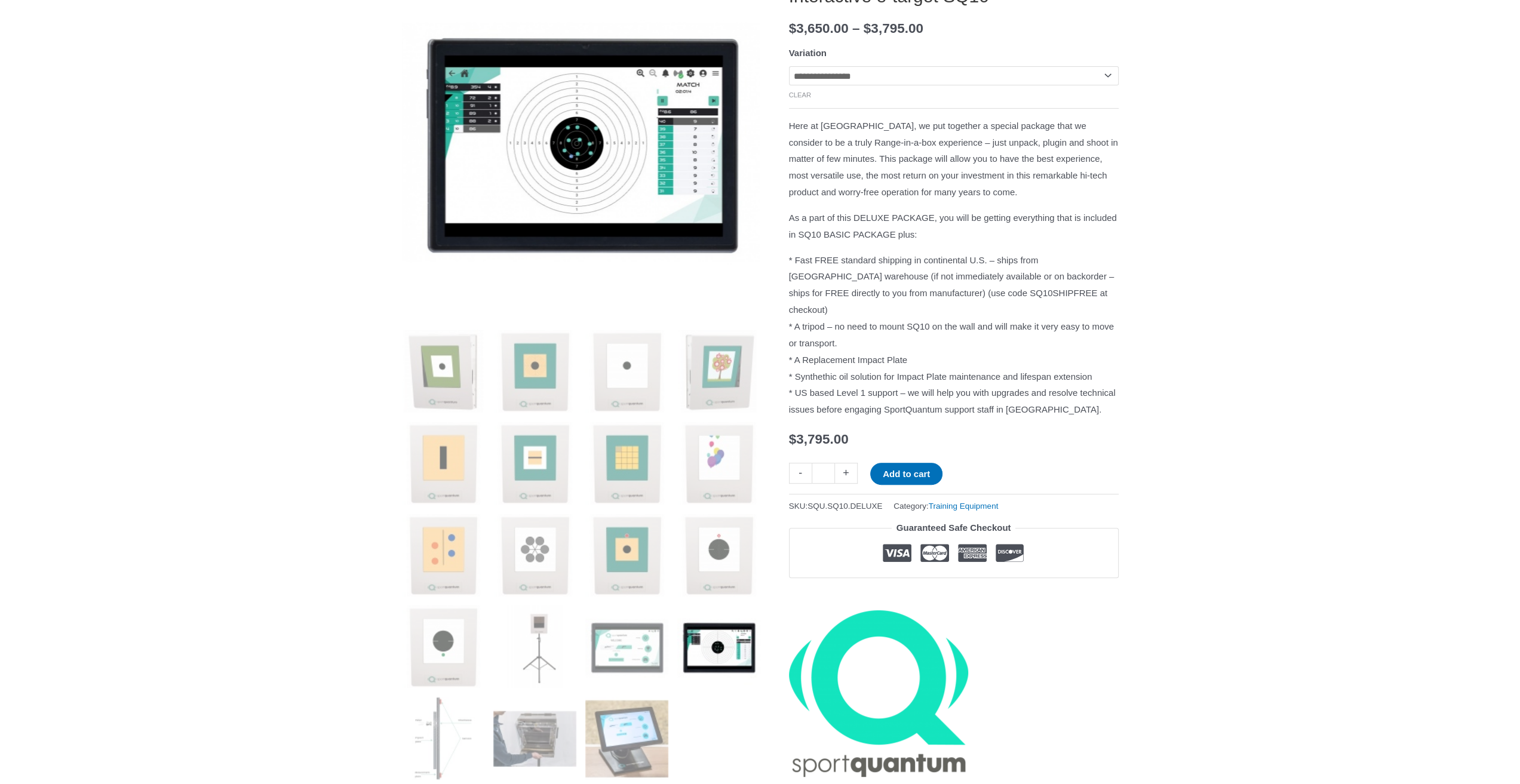
drag, startPoint x: 1332, startPoint y: 386, endPoint x: 1338, endPoint y: 310, distance: 76.2
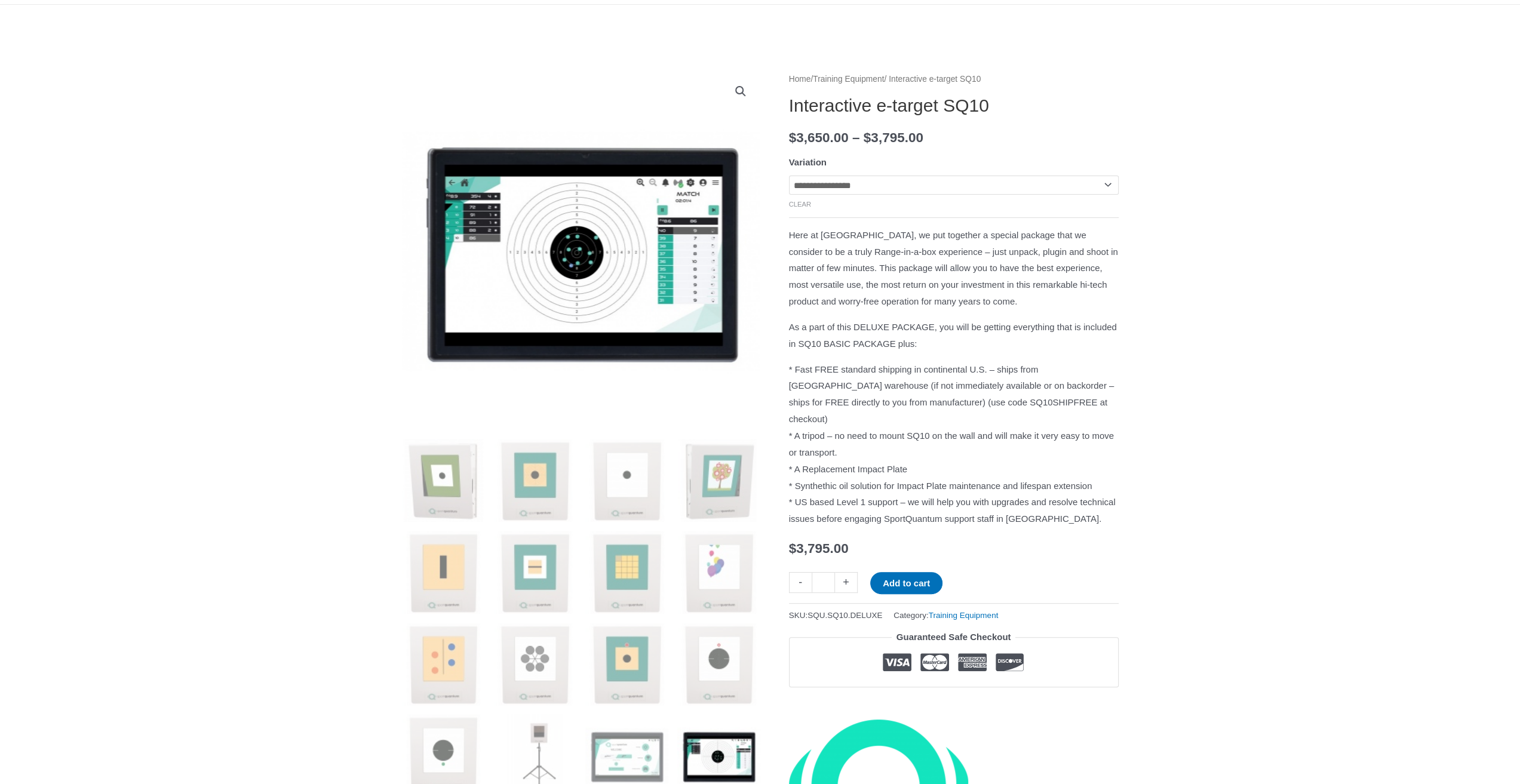
scroll to position [0, 0]
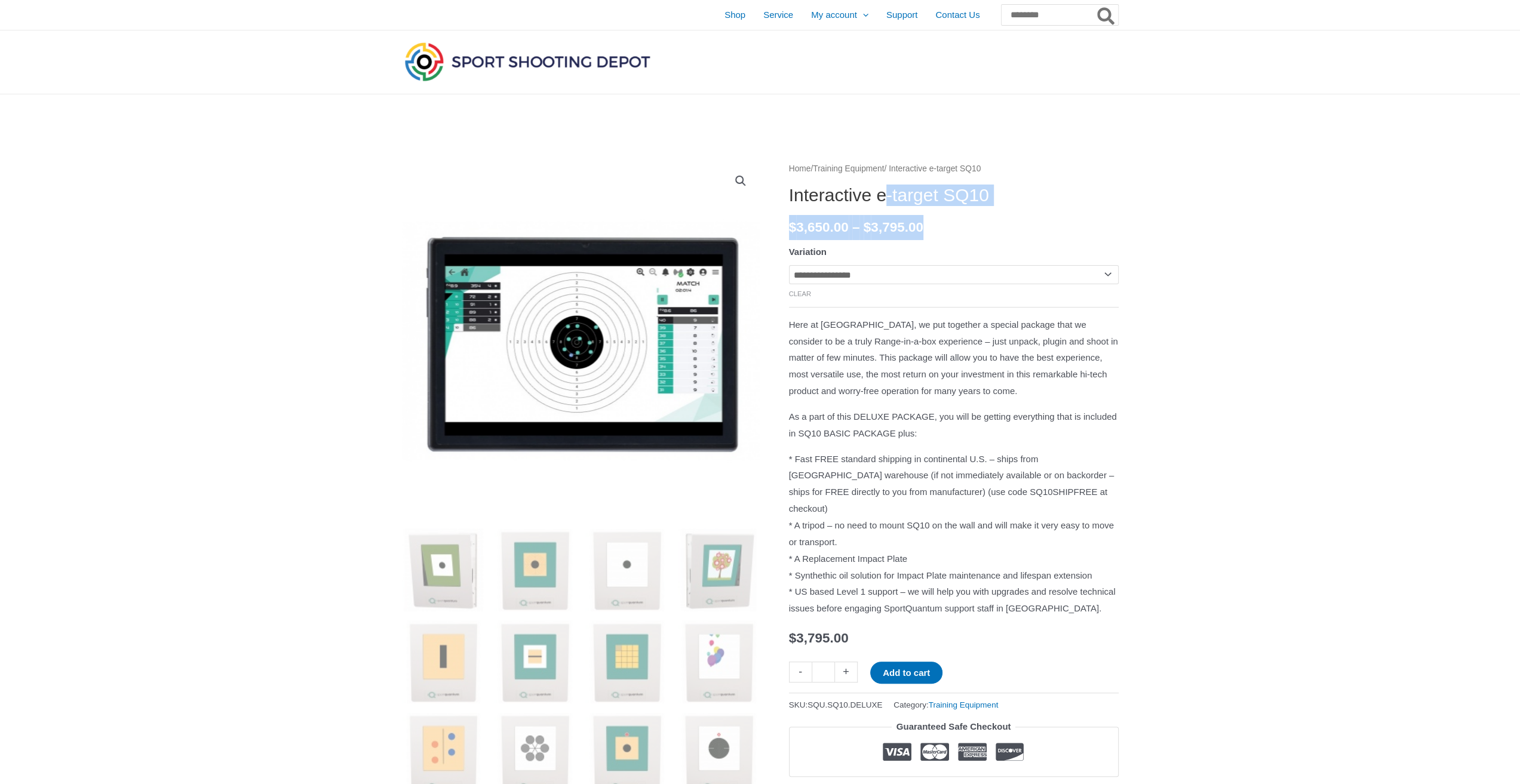
drag, startPoint x: 899, startPoint y: 186, endPoint x: 1041, endPoint y: 230, distance: 148.7
click at [1041, 230] on div "**********" at bounding box center [954, 568] width 330 height 814
click at [448, 568] on img at bounding box center [443, 570] width 83 height 83
